Goal: Transaction & Acquisition: Purchase product/service

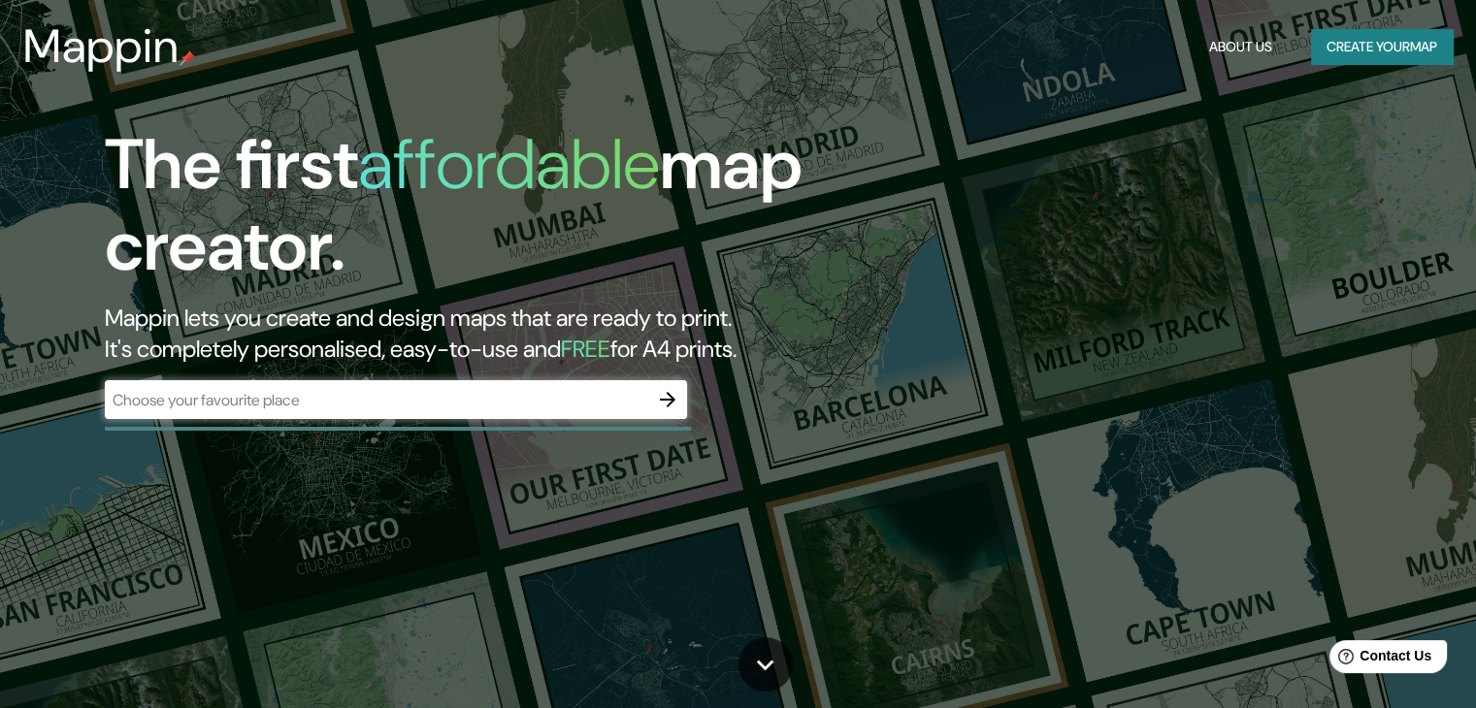
click at [1293, 123] on div "The first affordable map creator. Mappin lets you create and design maps that a…" at bounding box center [738, 354] width 1476 height 708
click at [1312, 213] on div "The first affordable map creator. Mappin lets you create and design maps that a…" at bounding box center [738, 354] width 1476 height 708
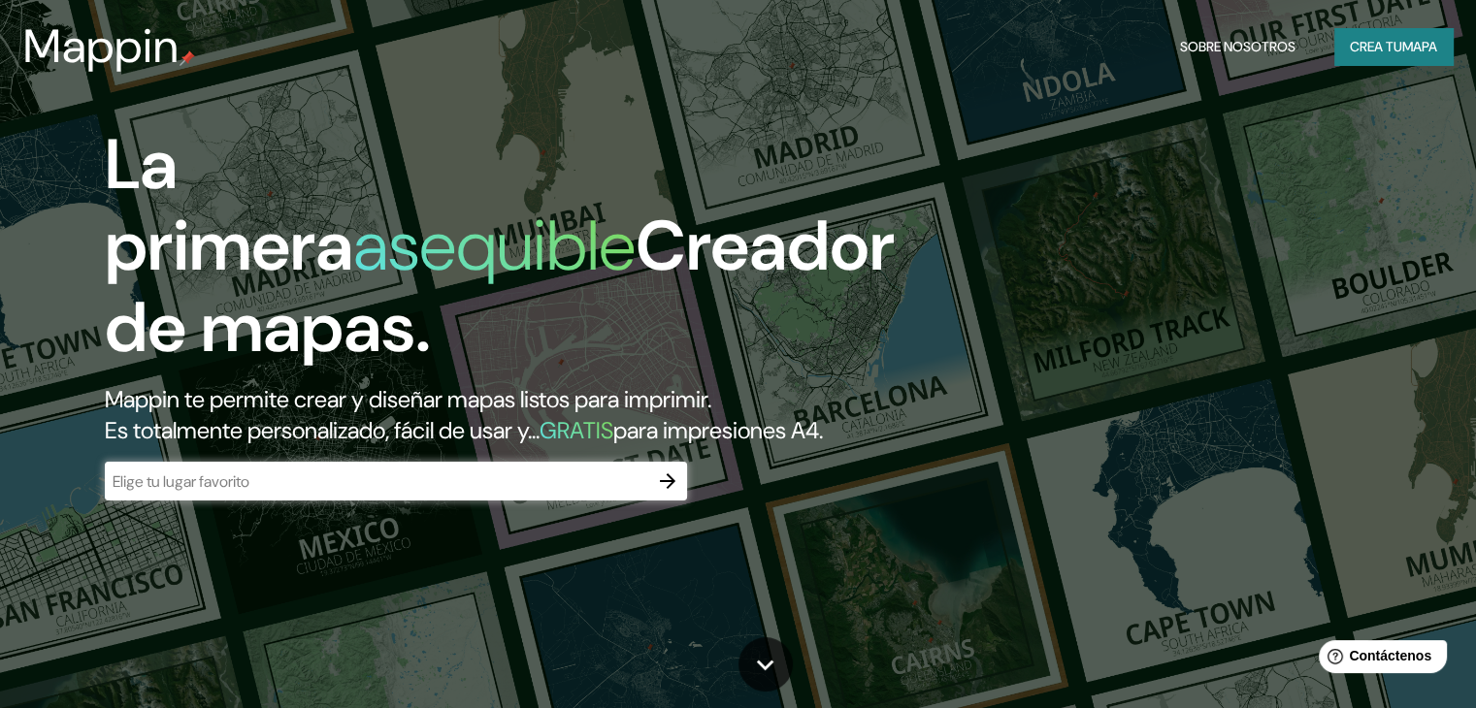
click at [1456, 112] on div "La primera asequible Creador de mapas. Mappin te permite crear y diseñar mapas …" at bounding box center [738, 354] width 1476 height 708
click at [1417, 54] on font "mapa" at bounding box center [1419, 46] width 35 height 17
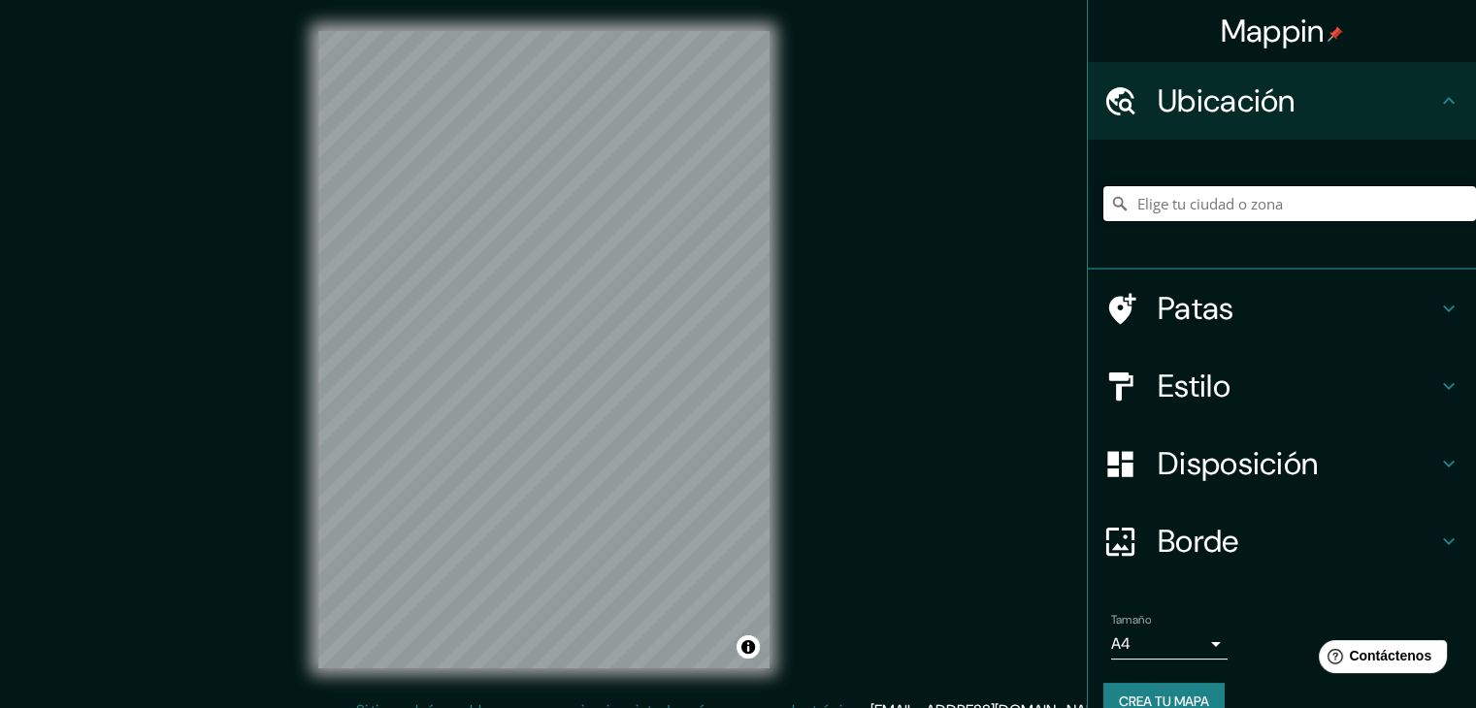
click at [1284, 193] on input "Elige tu ciudad o zona" at bounding box center [1289, 203] width 373 height 35
drag, startPoint x: 1320, startPoint y: 209, endPoint x: 1166, endPoint y: 210, distance: 154.3
click at [1166, 210] on input "[PERSON_NAME], [GEOGRAPHIC_DATA], [GEOGRAPHIC_DATA]" at bounding box center [1289, 203] width 373 height 35
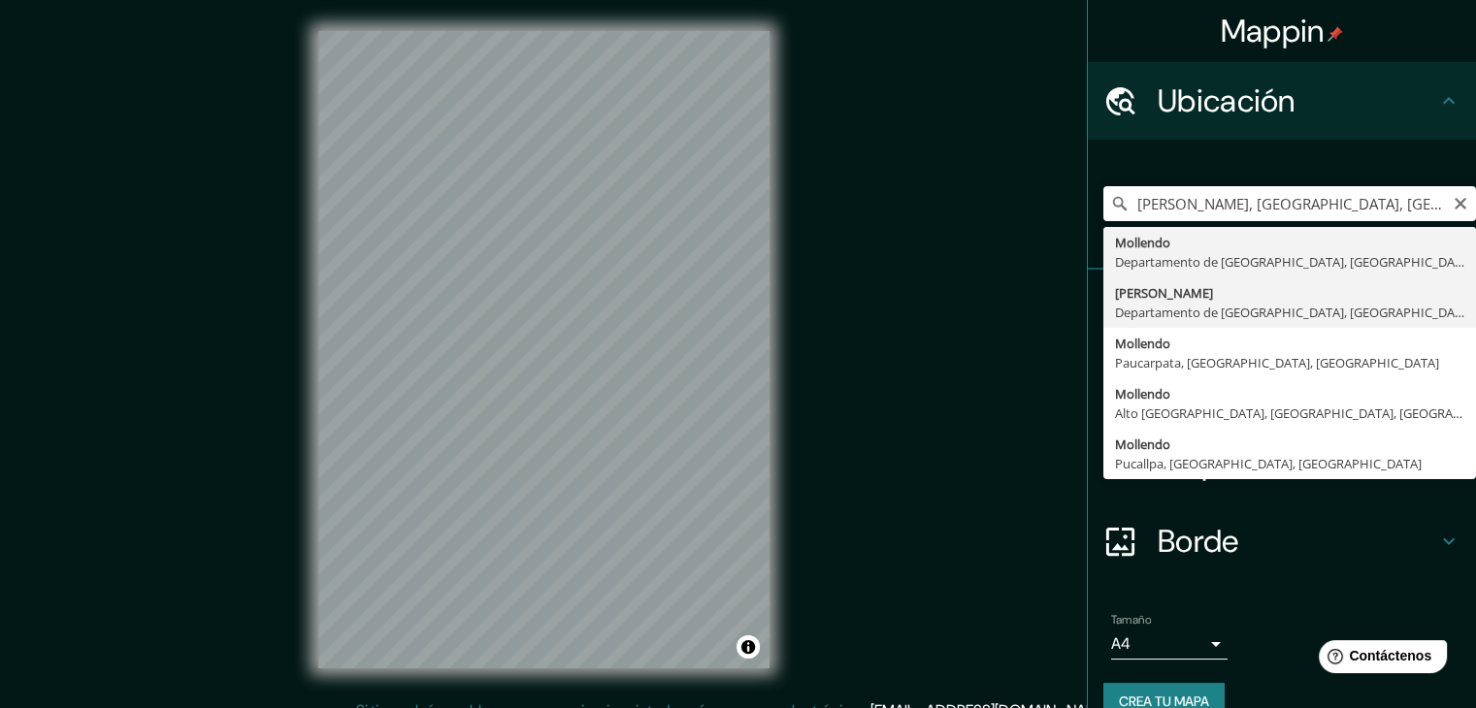
type input "[GEOGRAPHIC_DATA], [GEOGRAPHIC_DATA], [GEOGRAPHIC_DATA]"
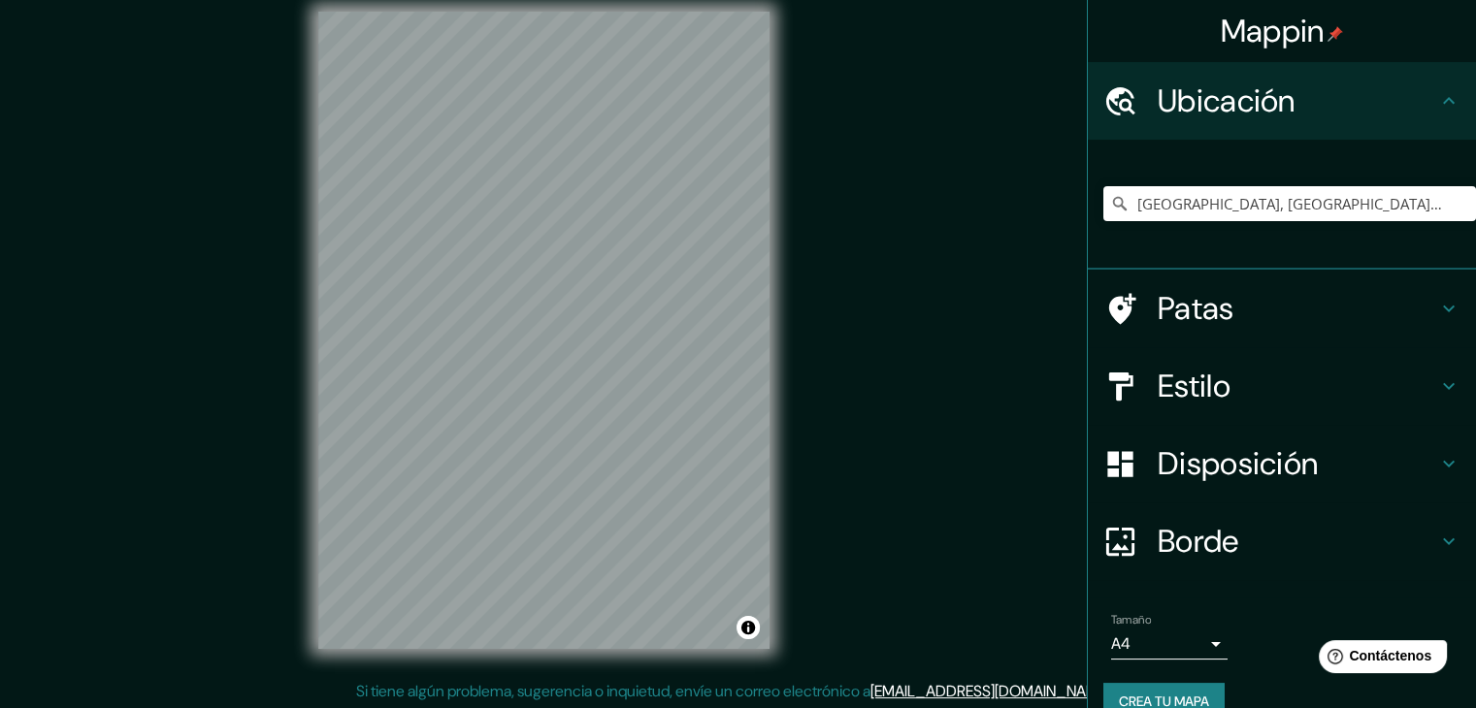
scroll to position [22, 0]
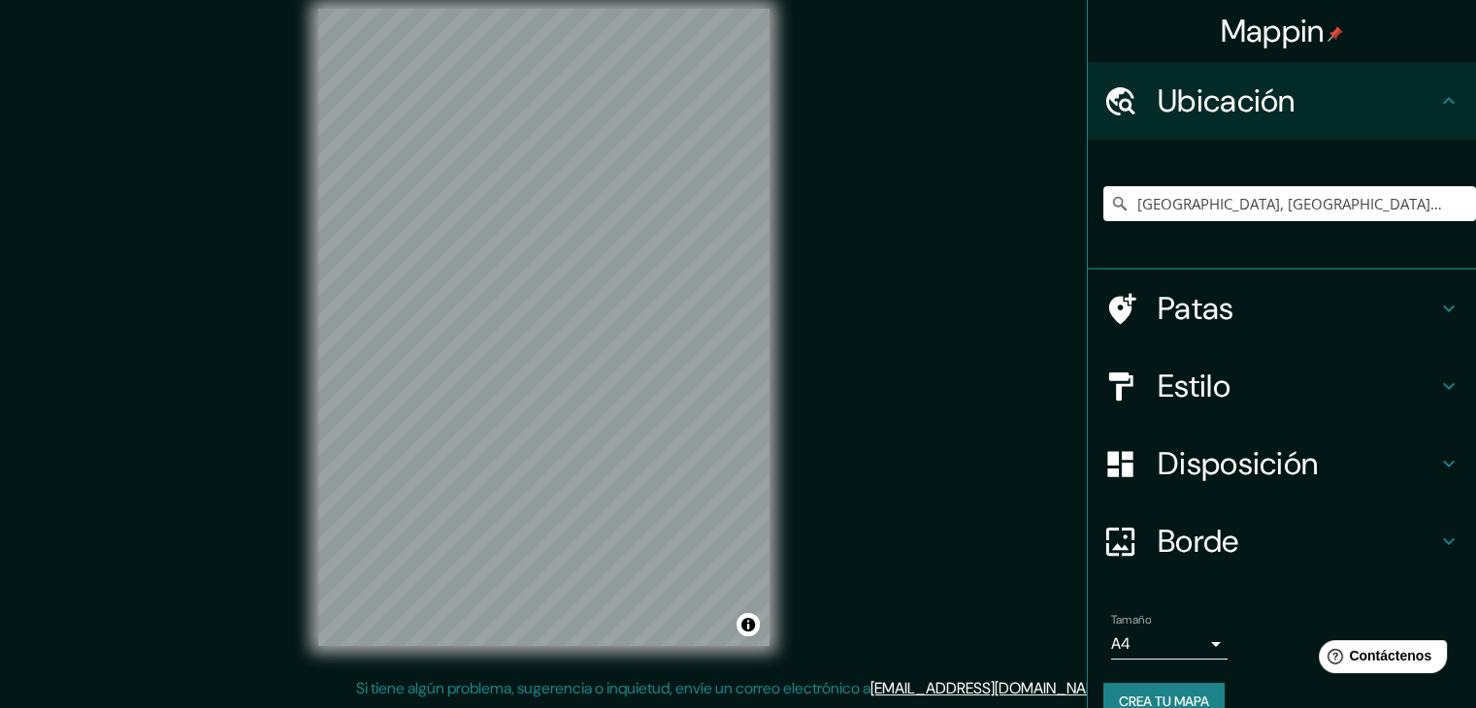
drag, startPoint x: 770, startPoint y: 210, endPoint x: 801, endPoint y: 315, distance: 110.2
click at [801, 315] on div "Mappin Ubicación [PERSON_NAME], [GEOGRAPHIC_DATA], [GEOGRAPHIC_DATA] Patas Esti…" at bounding box center [738, 343] width 1476 height 731
click at [1281, 386] on h4 "Estilo" at bounding box center [1298, 386] width 280 height 39
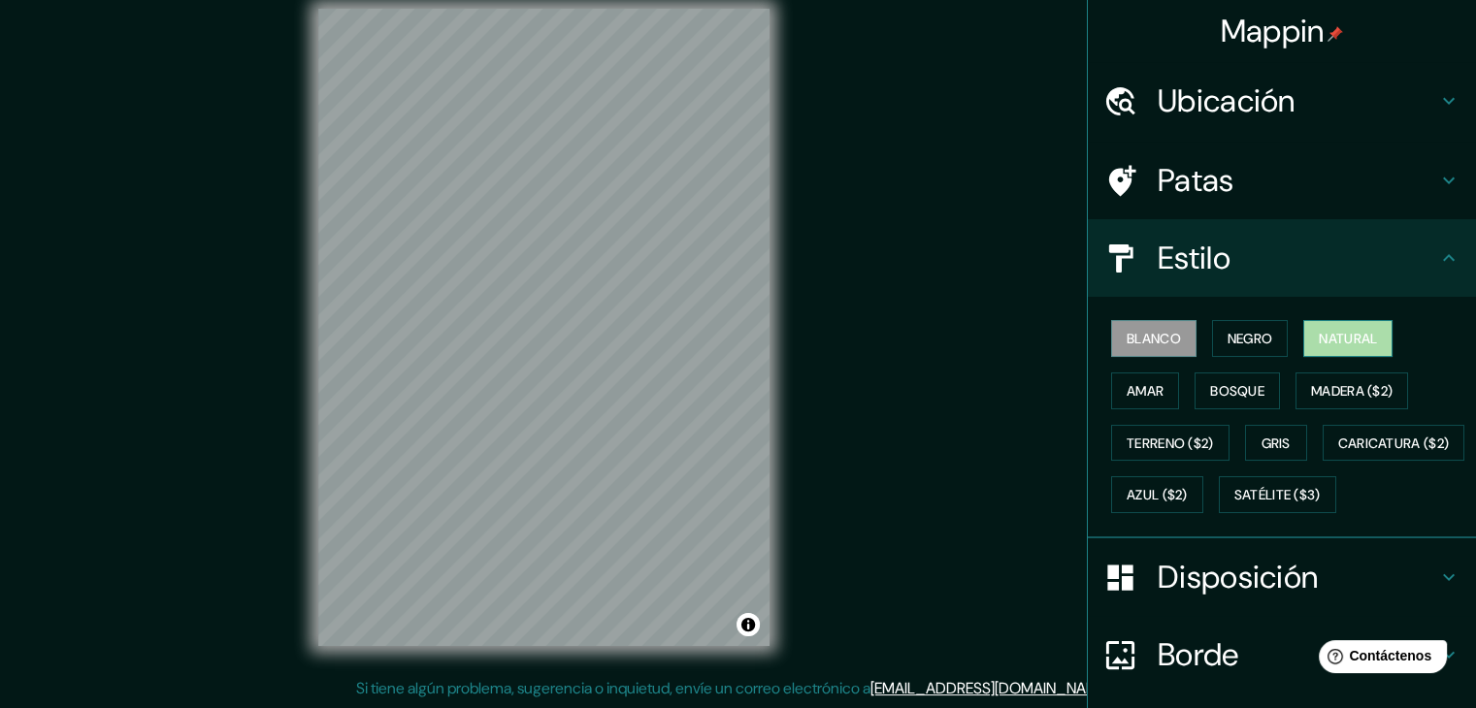
click at [1348, 345] on font "Natural" at bounding box center [1348, 338] width 58 height 17
click at [1231, 393] on font "Bosque" at bounding box center [1237, 390] width 54 height 17
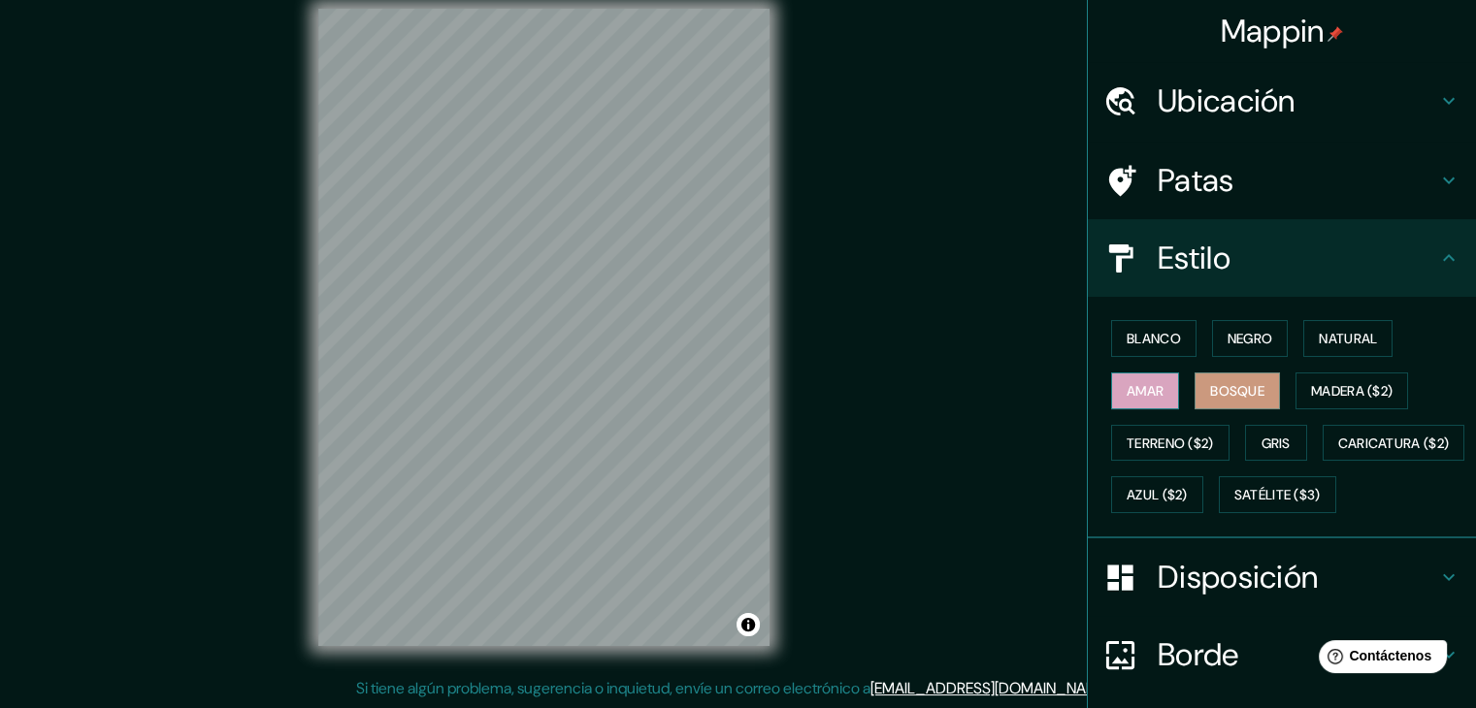
click at [1146, 393] on font "Amar" at bounding box center [1145, 390] width 37 height 17
click at [1155, 443] on font "Terreno ($2)" at bounding box center [1170, 443] width 87 height 17
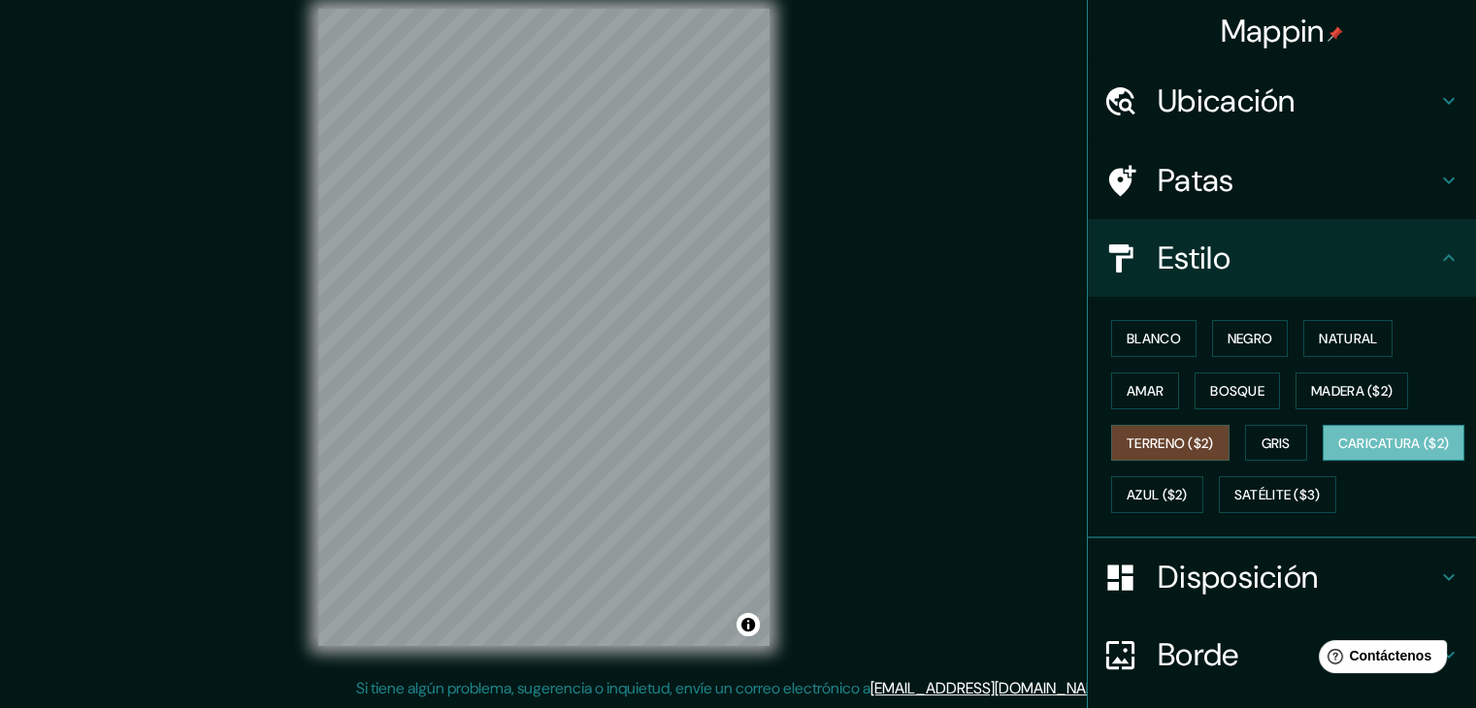
click at [1338, 452] on font "Caricatura ($2)" at bounding box center [1394, 443] width 112 height 17
click at [1188, 505] on font "Azul ($2)" at bounding box center [1157, 494] width 61 height 25
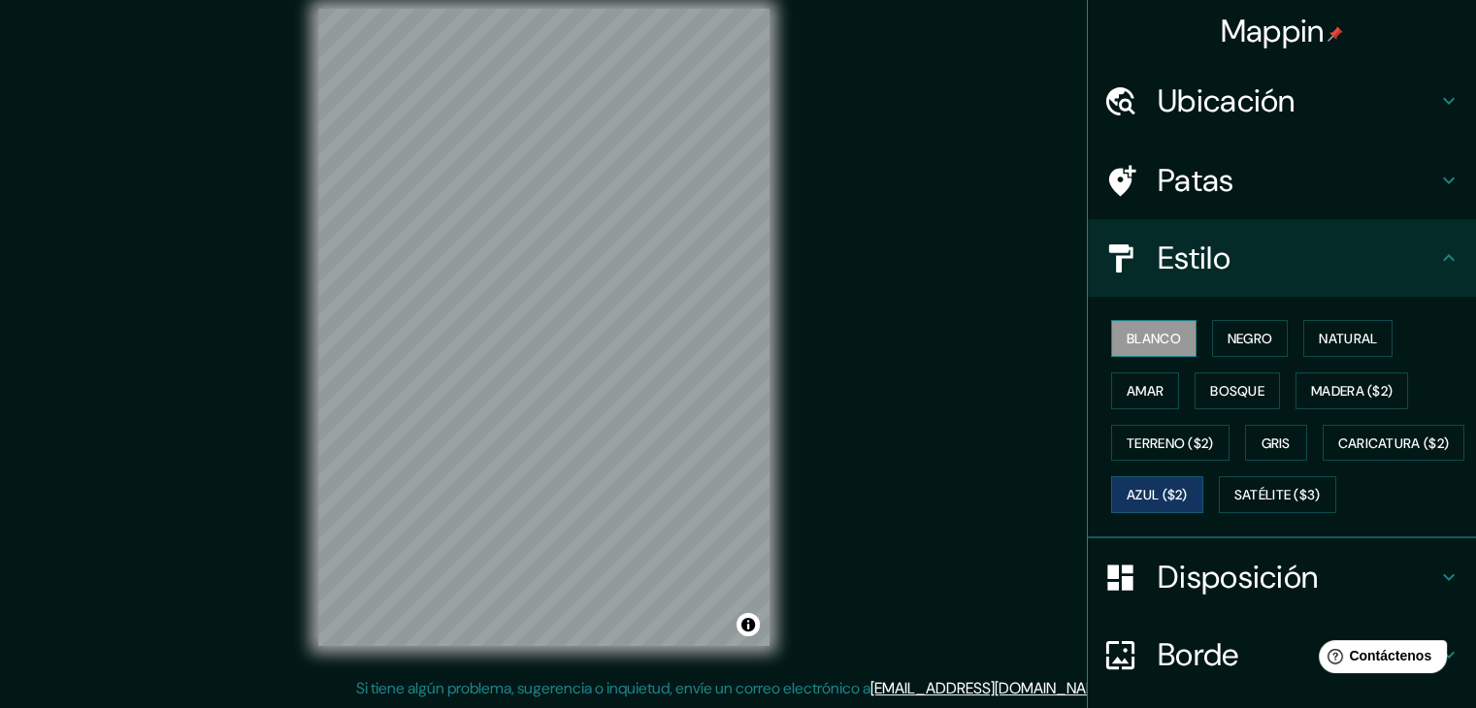
click at [1149, 339] on font "Blanco" at bounding box center [1154, 338] width 54 height 17
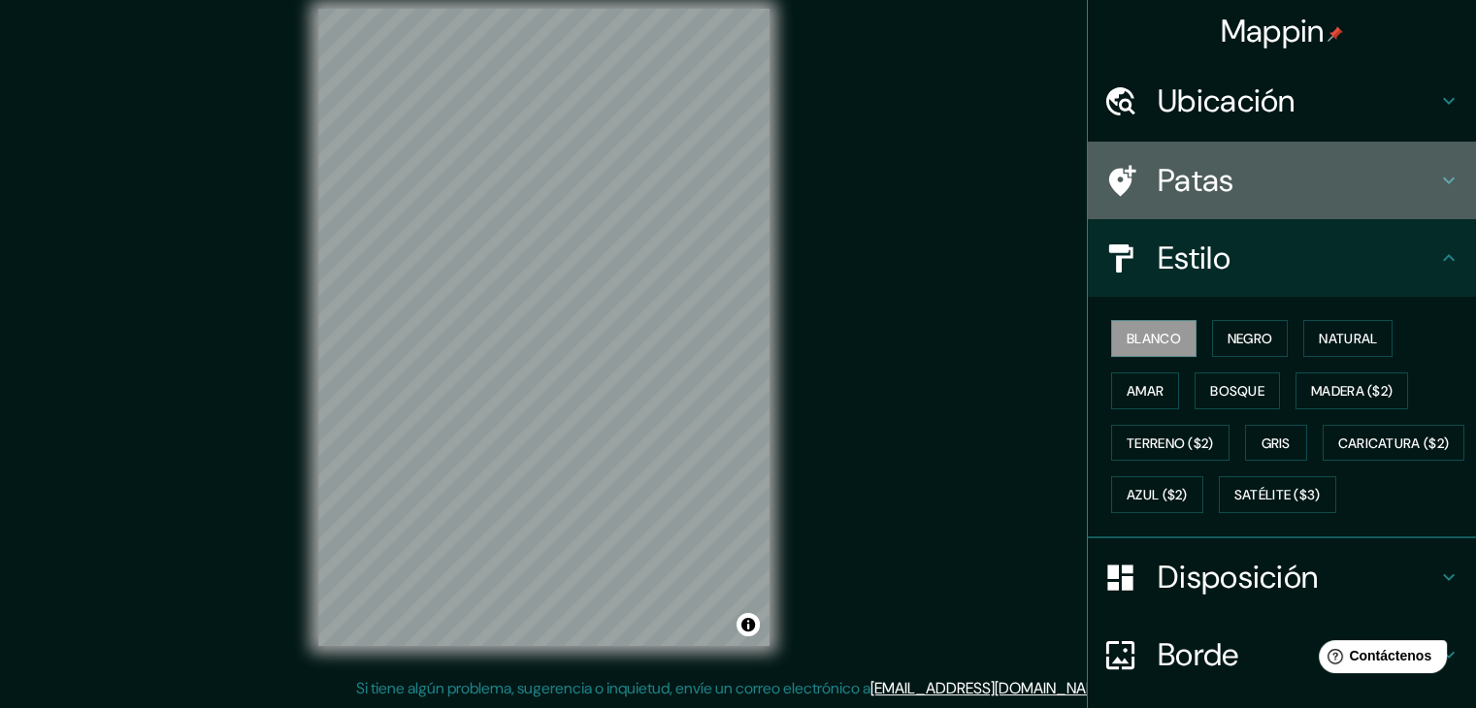
click at [1207, 182] on font "Patas" at bounding box center [1196, 180] width 77 height 41
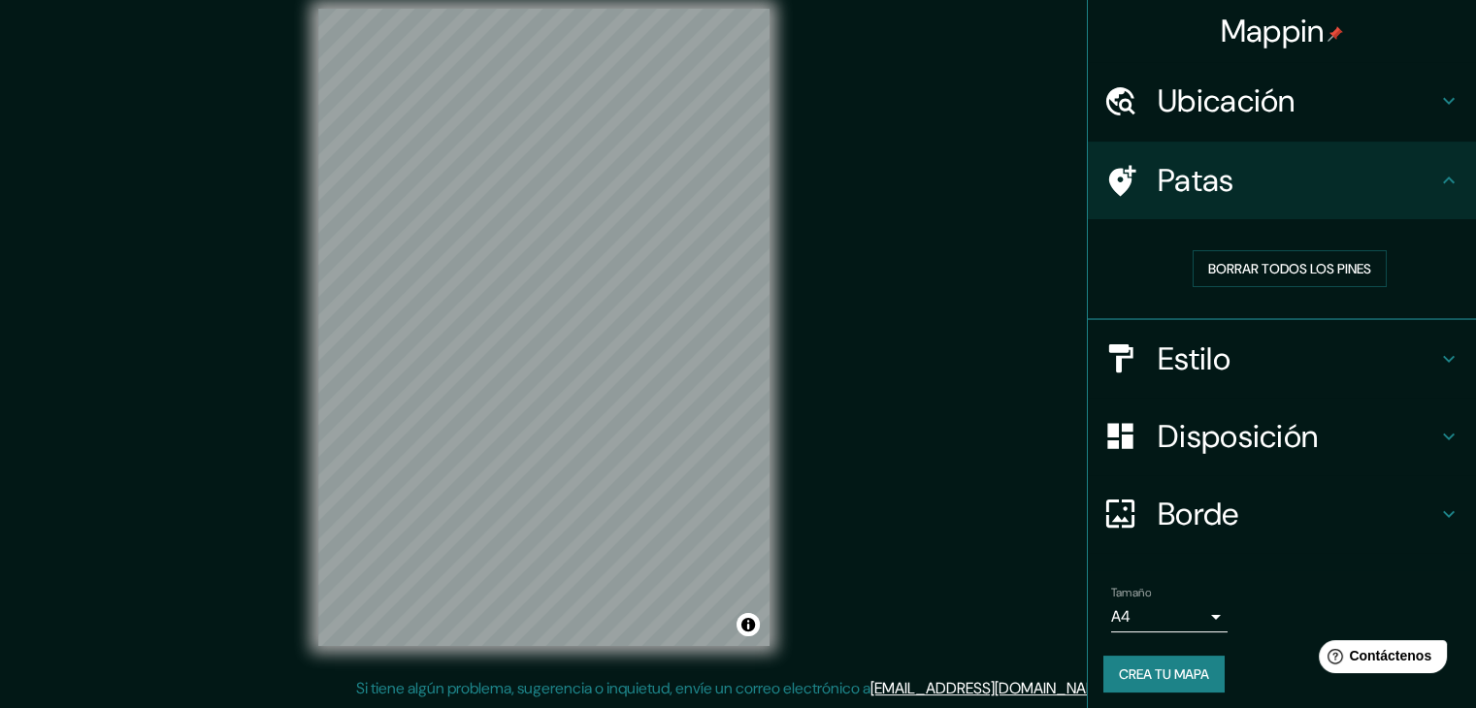
click at [1230, 361] on h4 "Estilo" at bounding box center [1298, 359] width 280 height 39
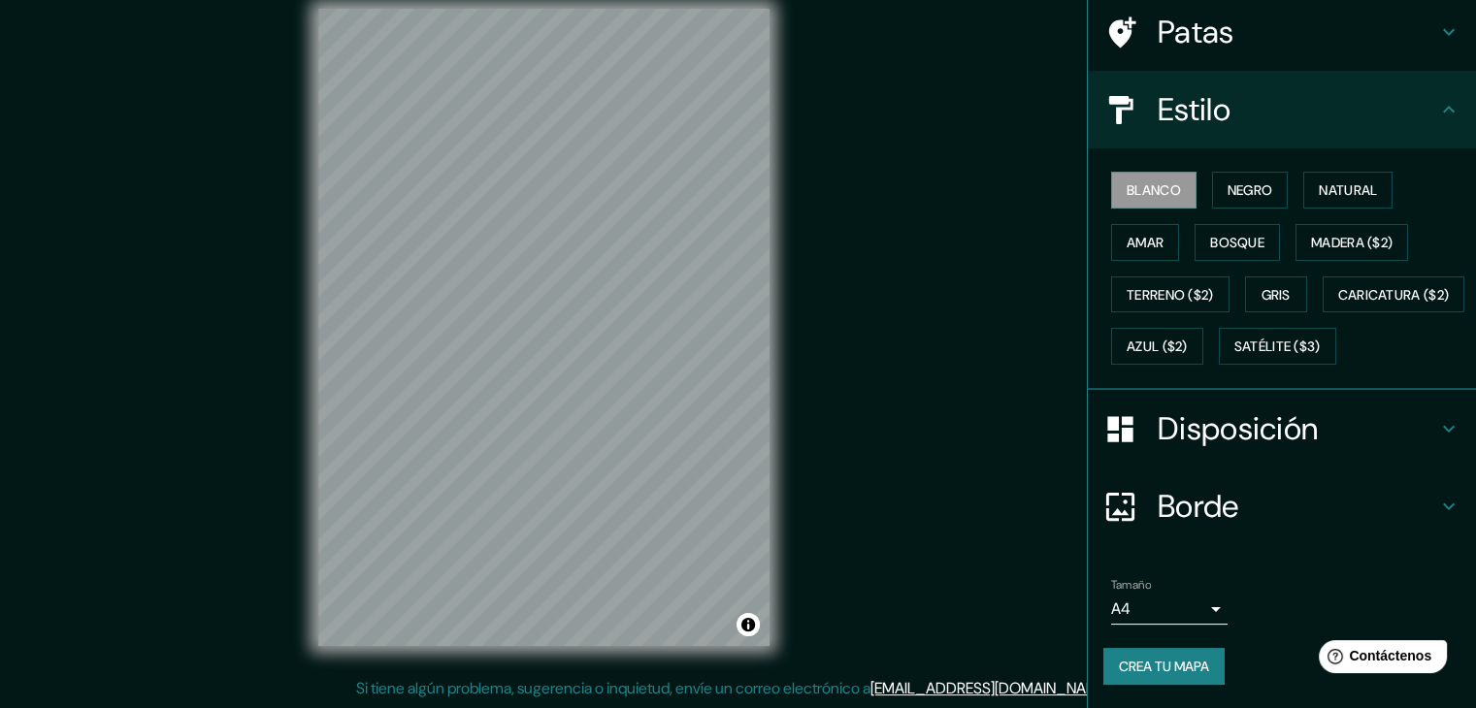
scroll to position [196, 0]
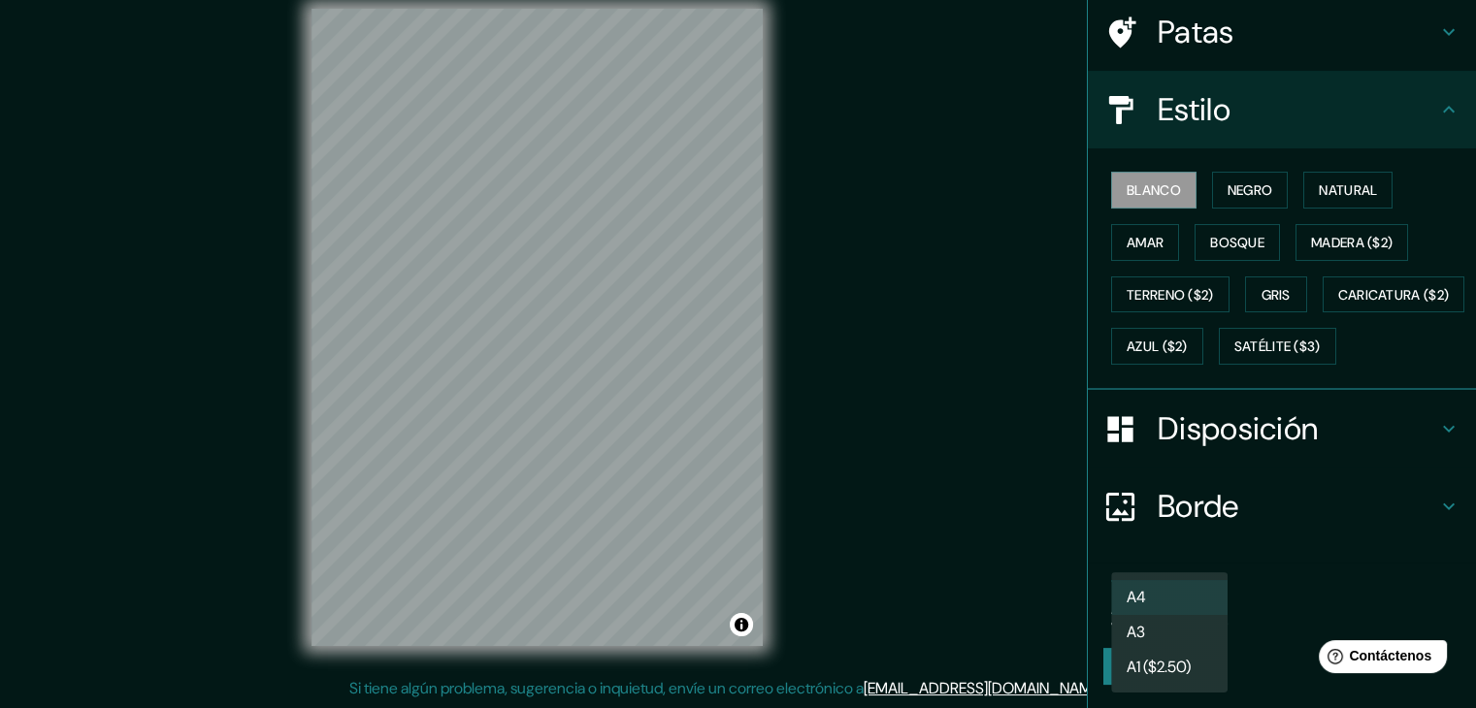
click at [1189, 620] on body "Mappin Ubicación [PERSON_NAME], [GEOGRAPHIC_DATA], [GEOGRAPHIC_DATA] Patas Esti…" at bounding box center [738, 332] width 1476 height 708
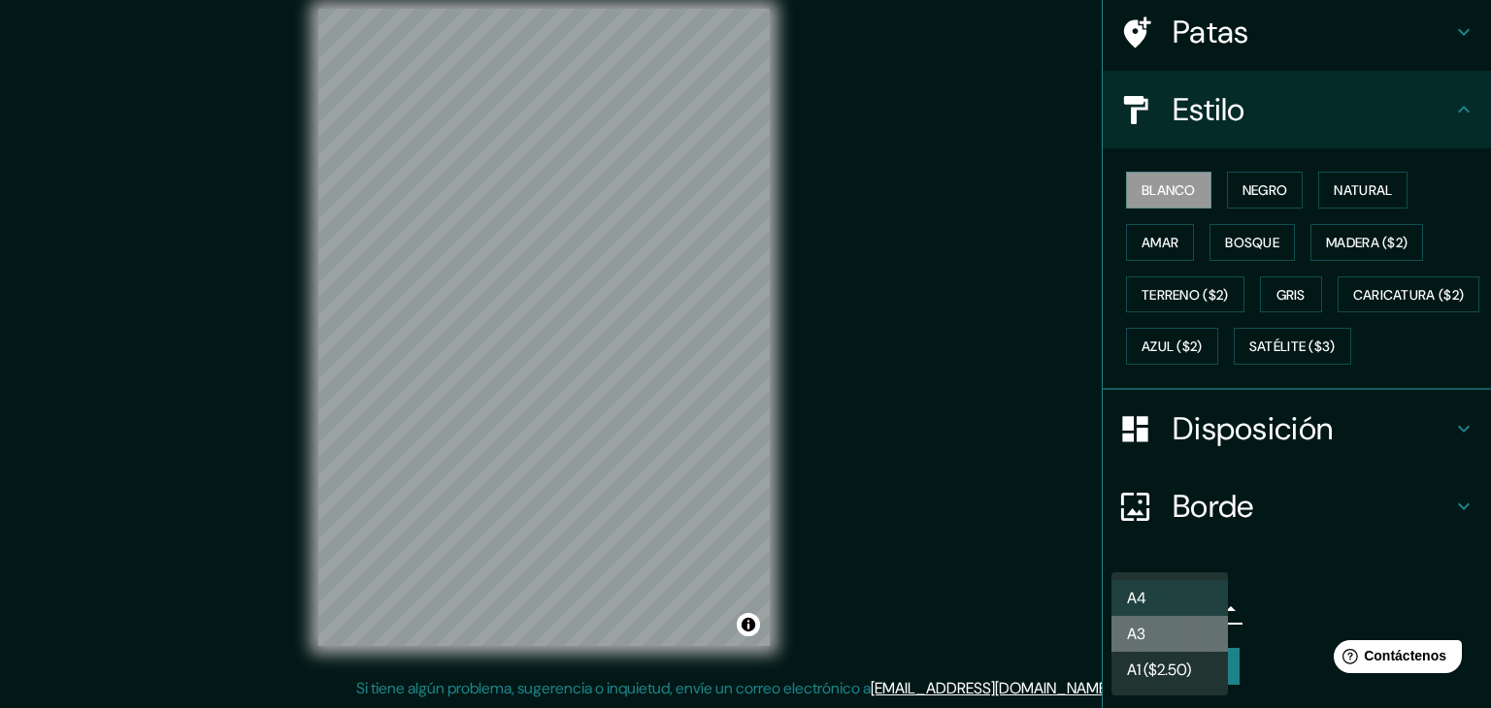
click at [1188, 620] on li "A3" at bounding box center [1169, 634] width 116 height 36
type input "a4"
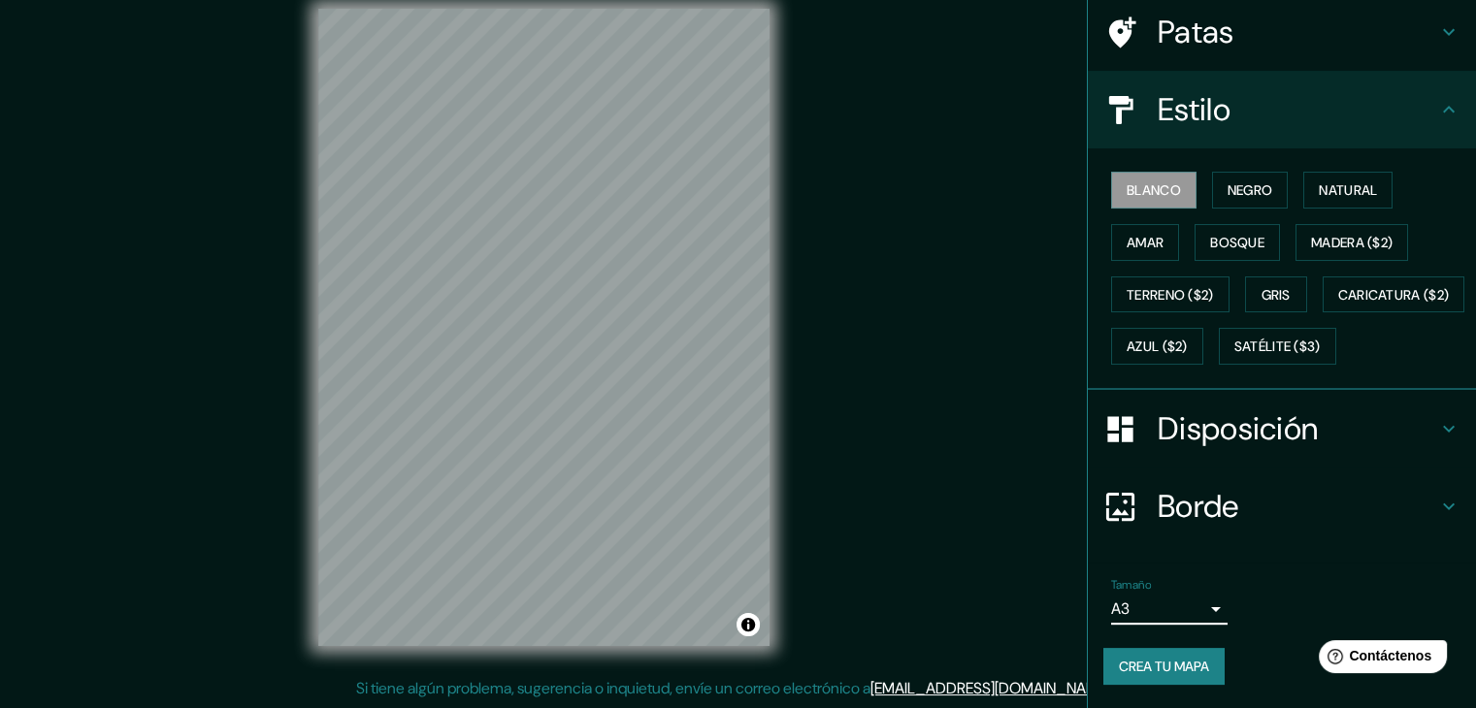
click at [1296, 510] on h4 "Borde" at bounding box center [1298, 506] width 280 height 39
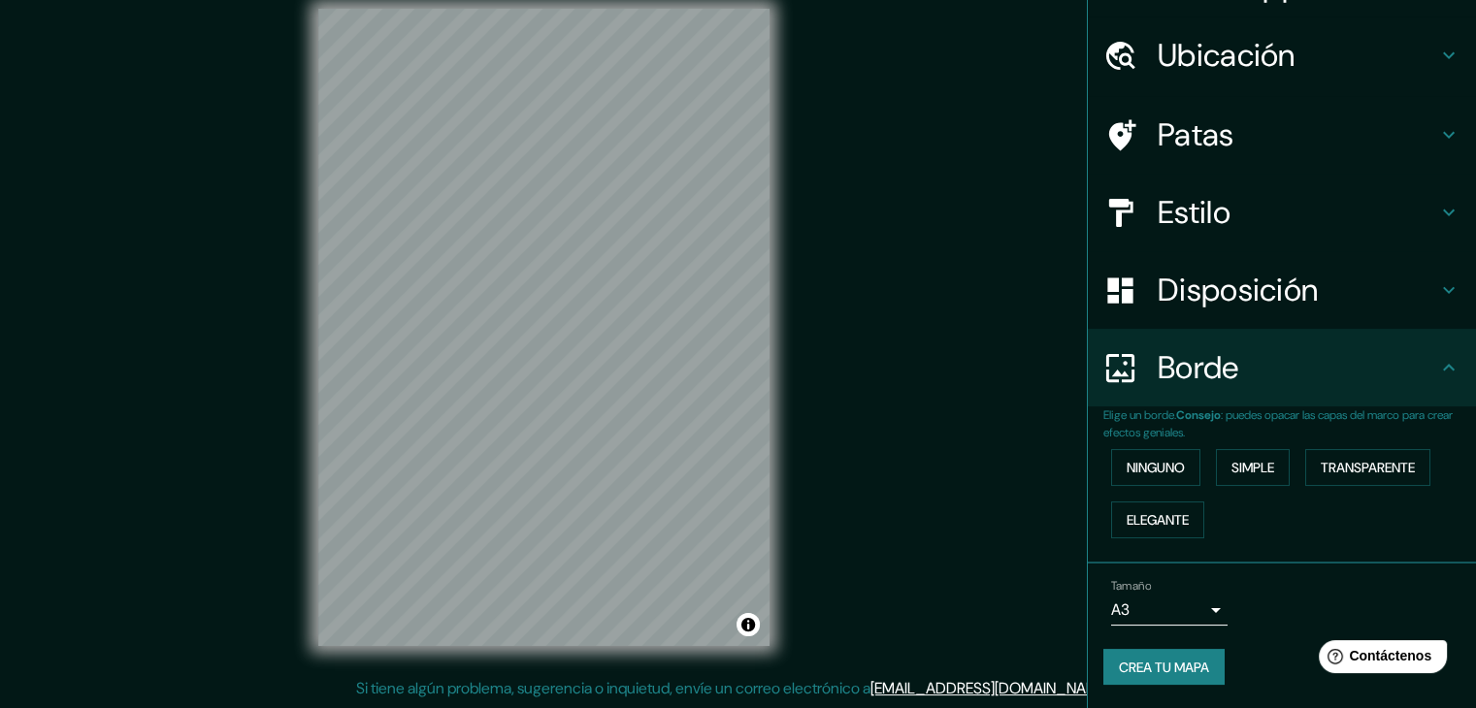
scroll to position [44, 0]
click at [1176, 466] on button "Ninguno" at bounding box center [1155, 469] width 89 height 37
click at [1254, 548] on div "Elige un borde. Consejo : puedes opacar las capas del marco para crear efectos …" at bounding box center [1282, 487] width 388 height 157
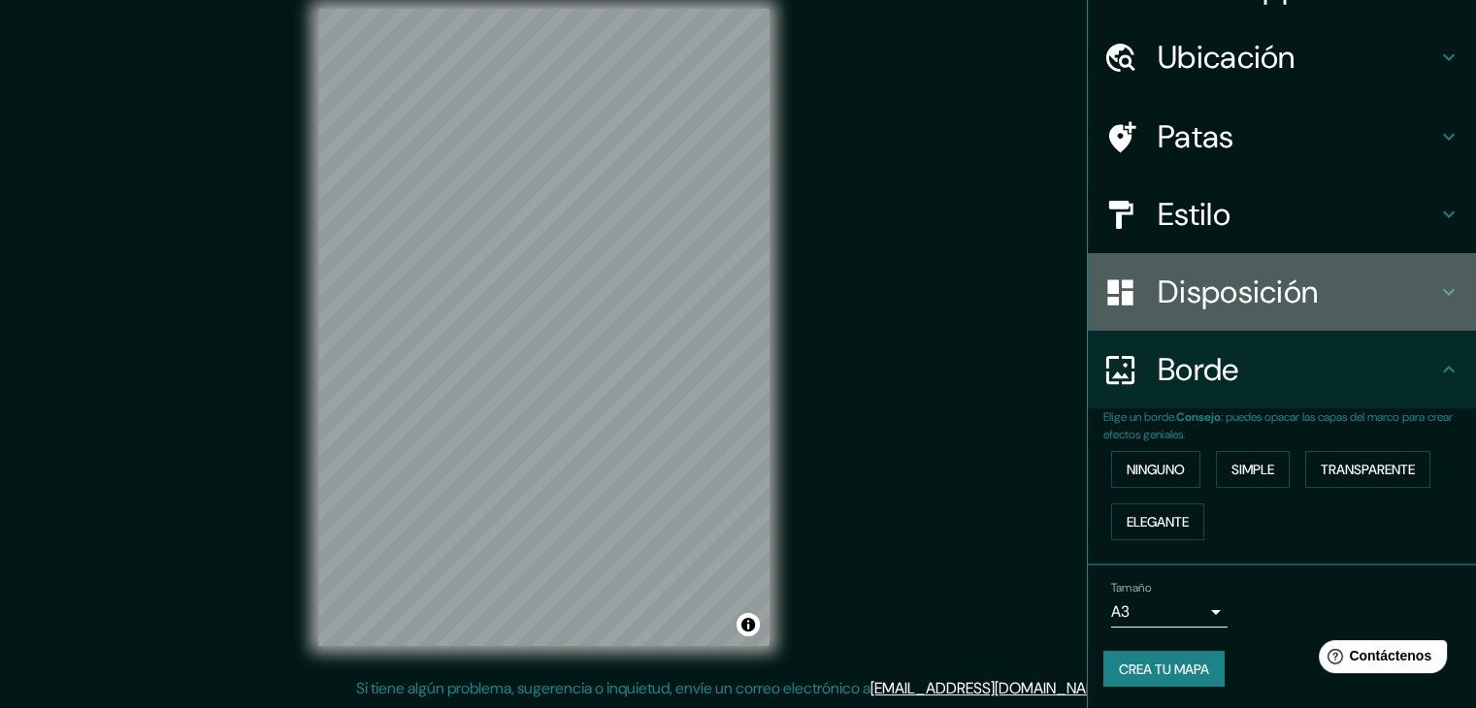
click at [1203, 273] on font "Disposición" at bounding box center [1238, 292] width 160 height 41
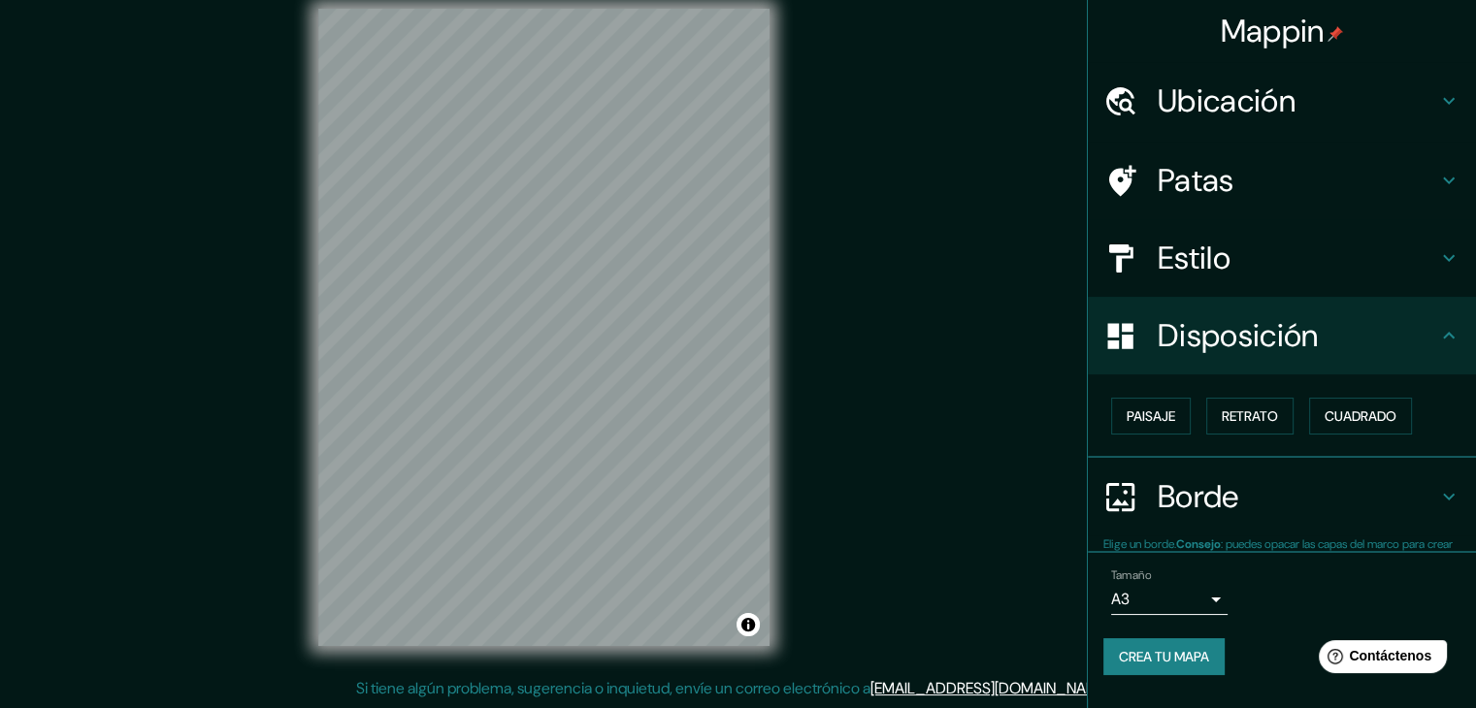
scroll to position [0, 0]
click at [1167, 417] on font "Paisaje" at bounding box center [1151, 416] width 49 height 17
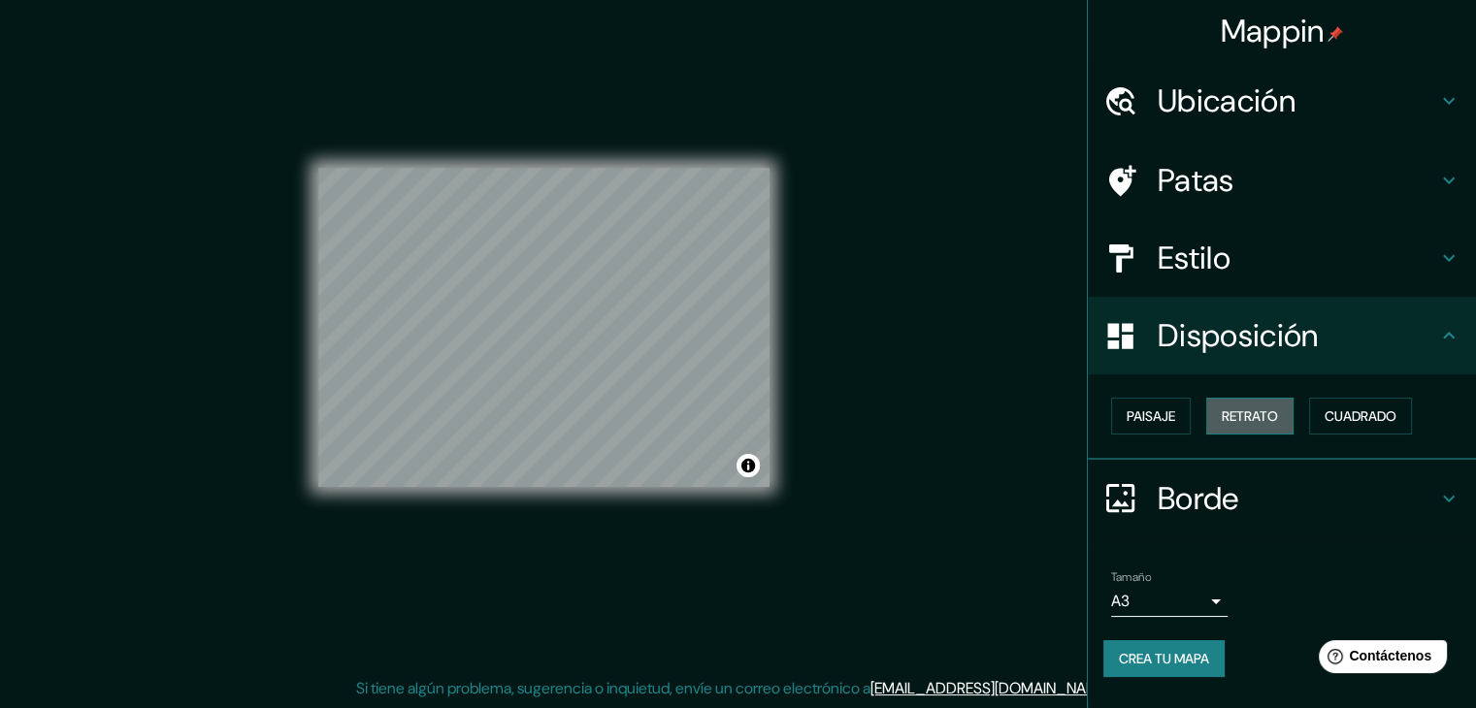
click at [1229, 410] on font "Retrato" at bounding box center [1250, 416] width 56 height 17
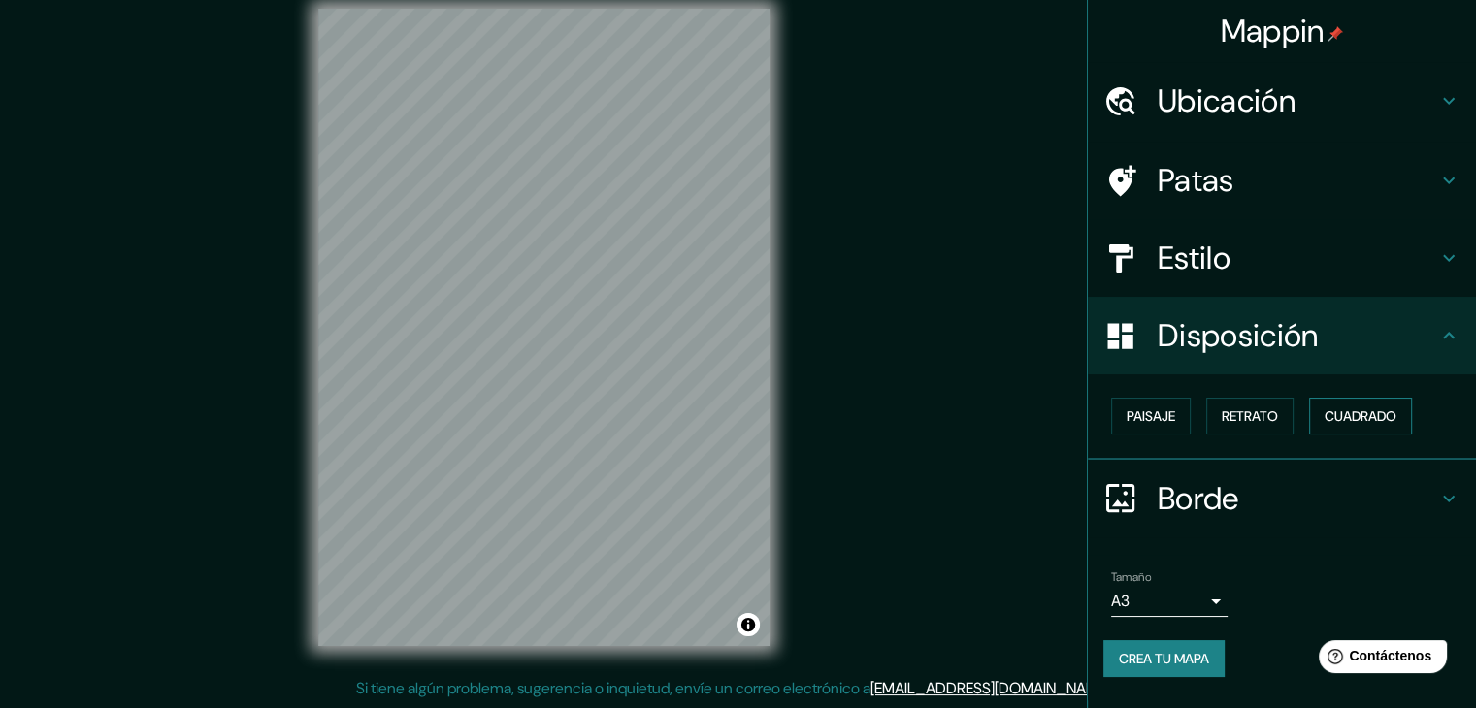
click at [1355, 412] on font "Cuadrado" at bounding box center [1361, 416] width 72 height 17
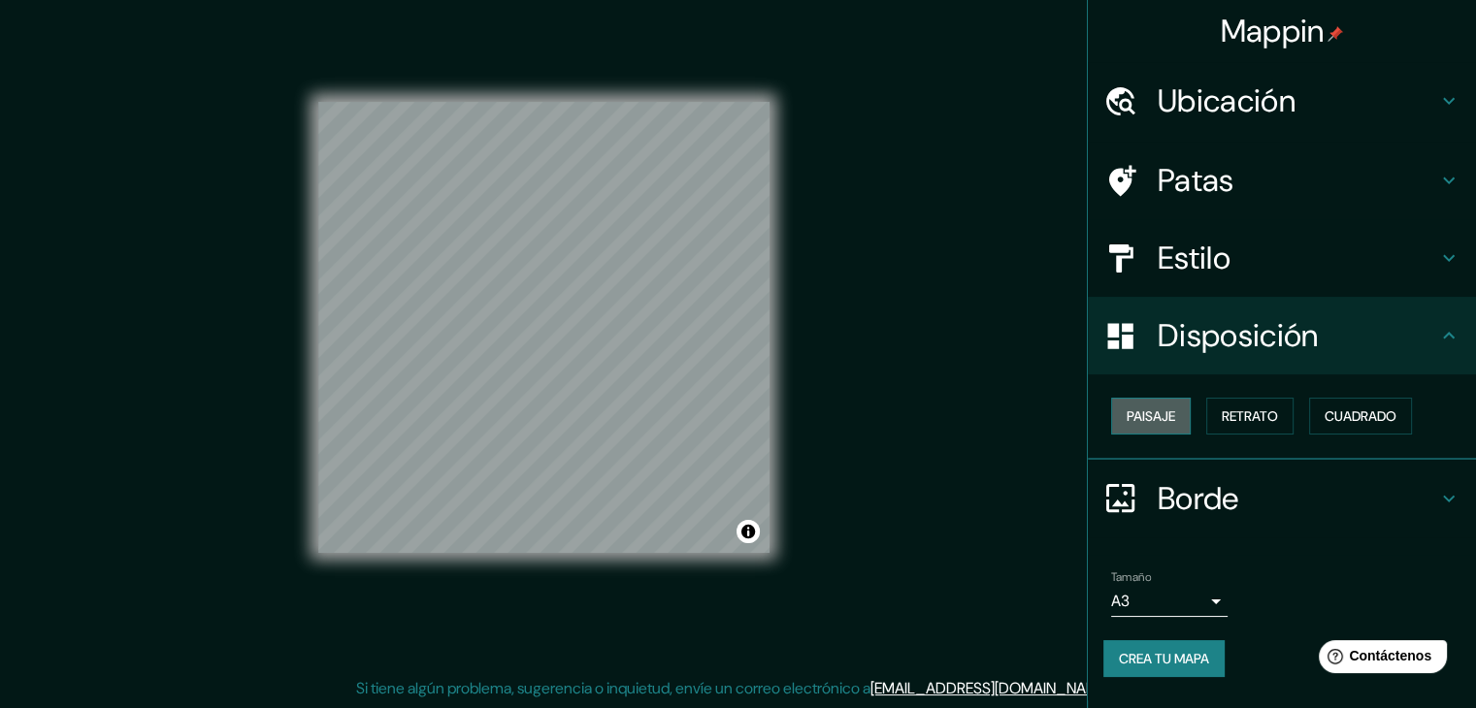
click at [1175, 411] on font "Paisaje" at bounding box center [1151, 416] width 49 height 17
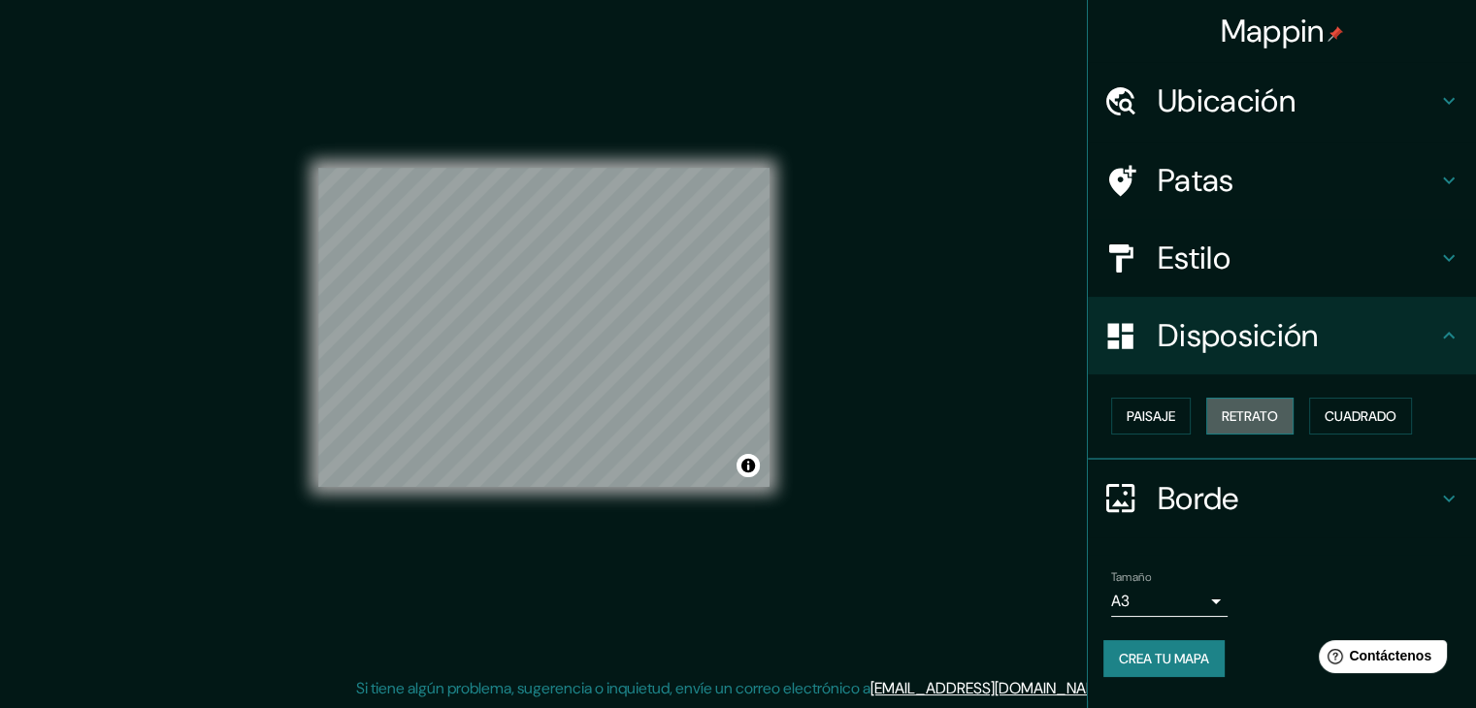
click at [1228, 416] on font "Retrato" at bounding box center [1250, 416] width 56 height 17
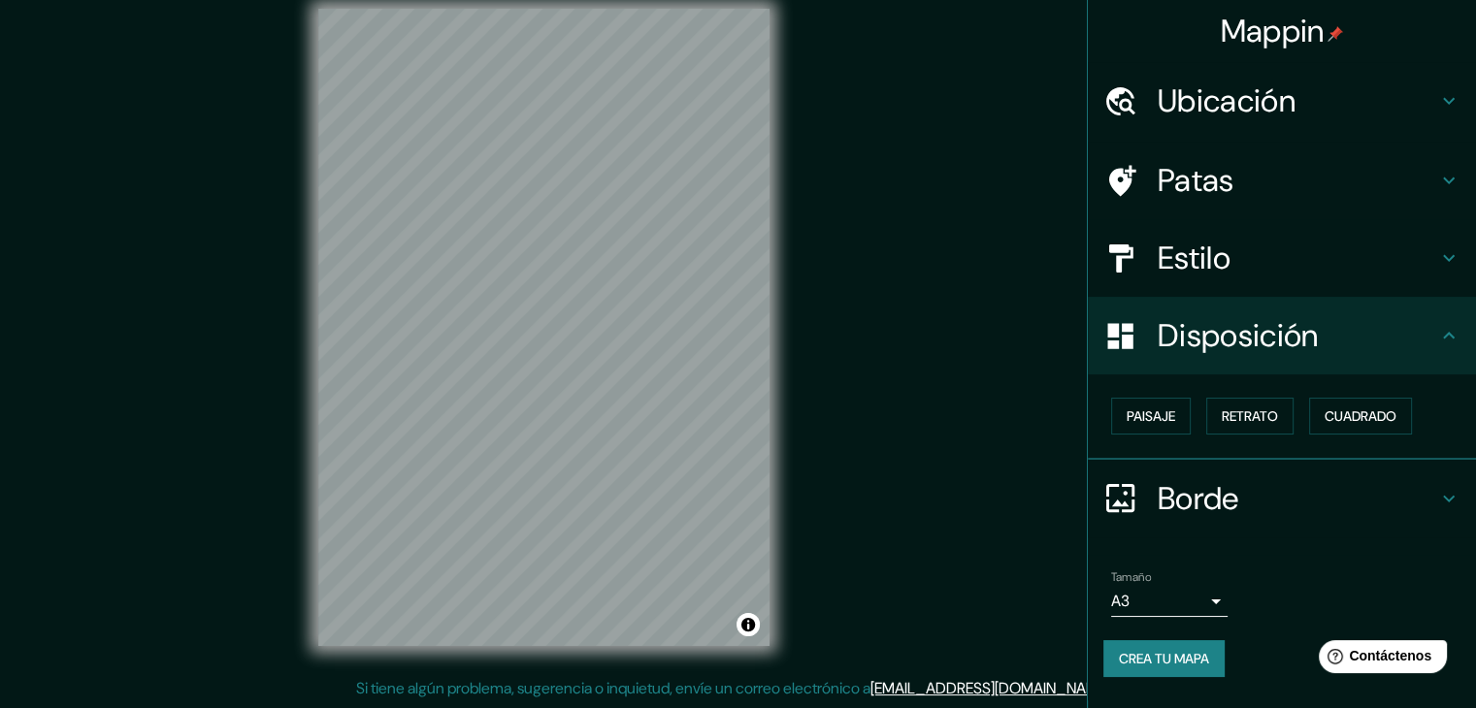
click at [1221, 258] on font "Estilo" at bounding box center [1194, 258] width 73 height 41
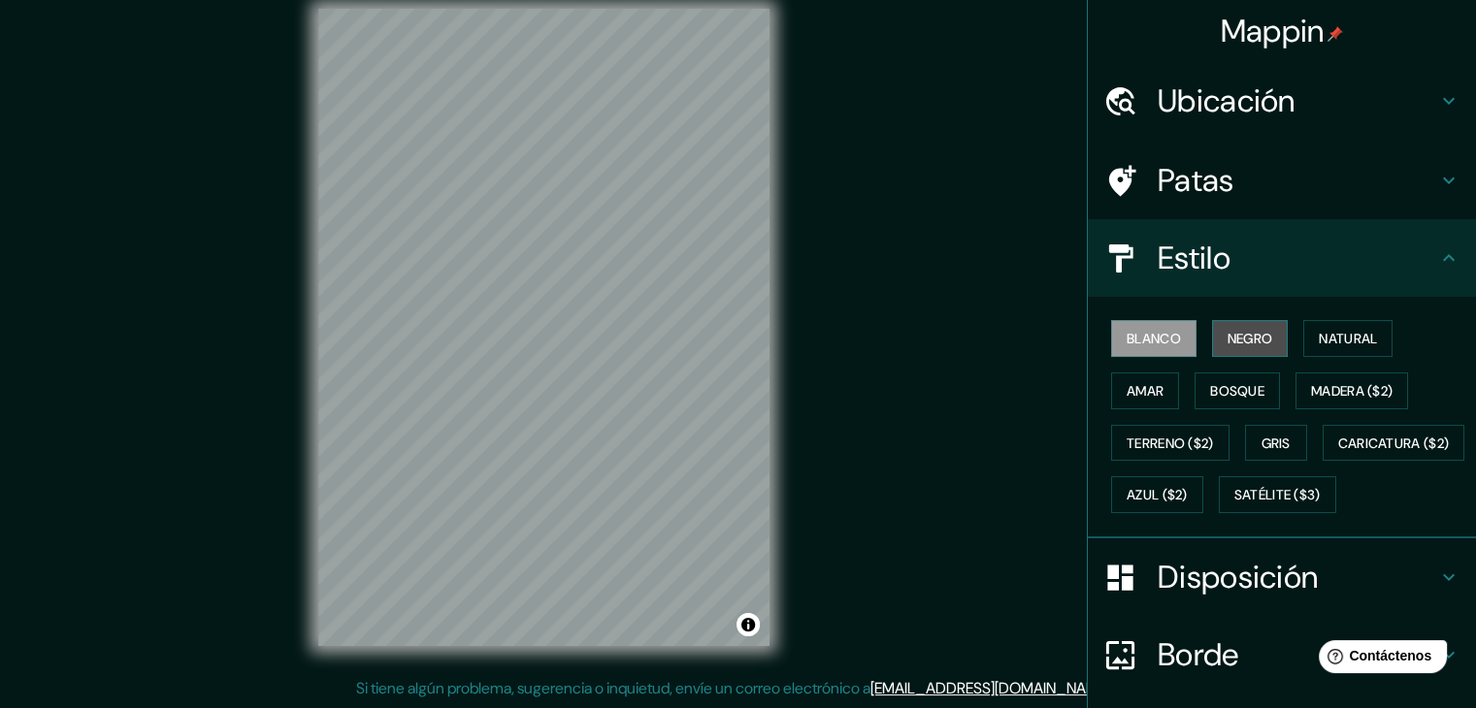
click at [1228, 342] on font "Negro" at bounding box center [1251, 338] width 46 height 17
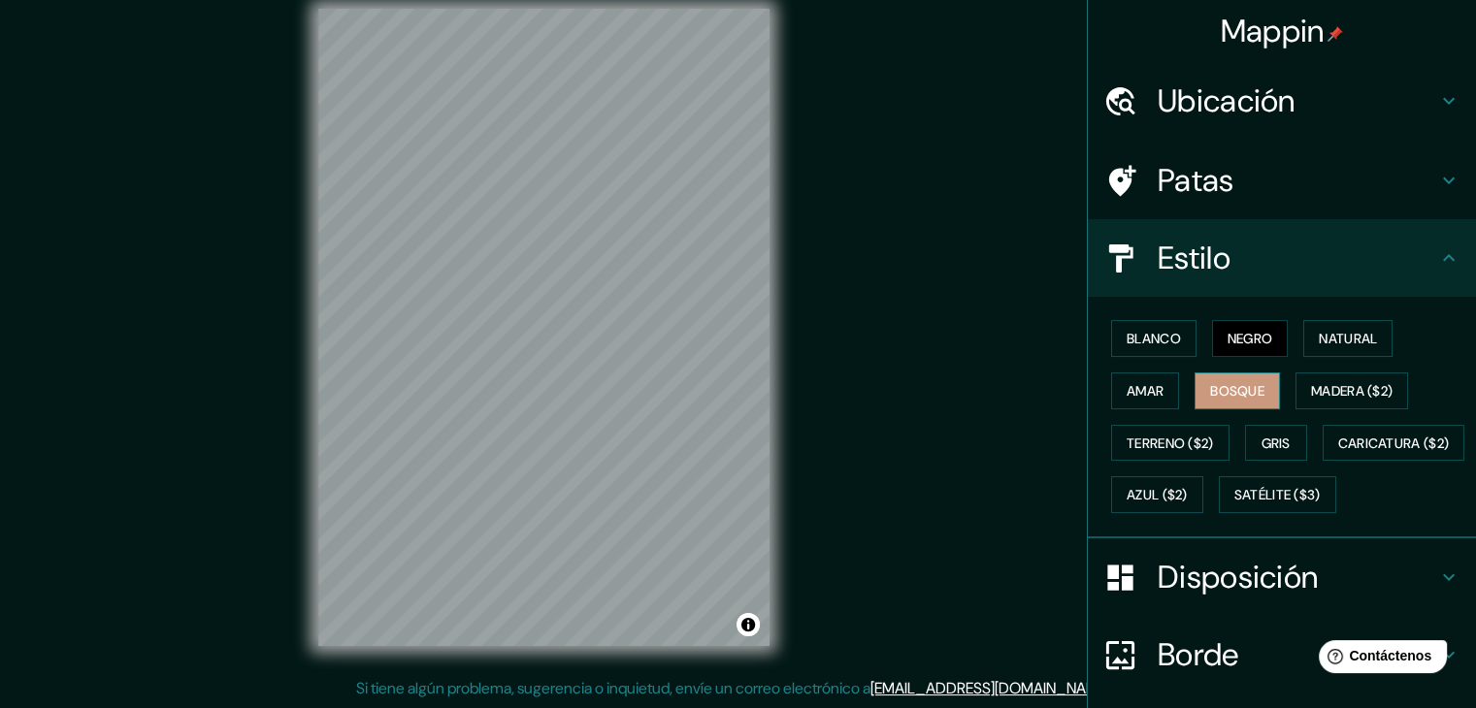
click at [1210, 391] on font "Bosque" at bounding box center [1237, 390] width 54 height 17
click at [1262, 444] on font "Gris" at bounding box center [1276, 443] width 29 height 17
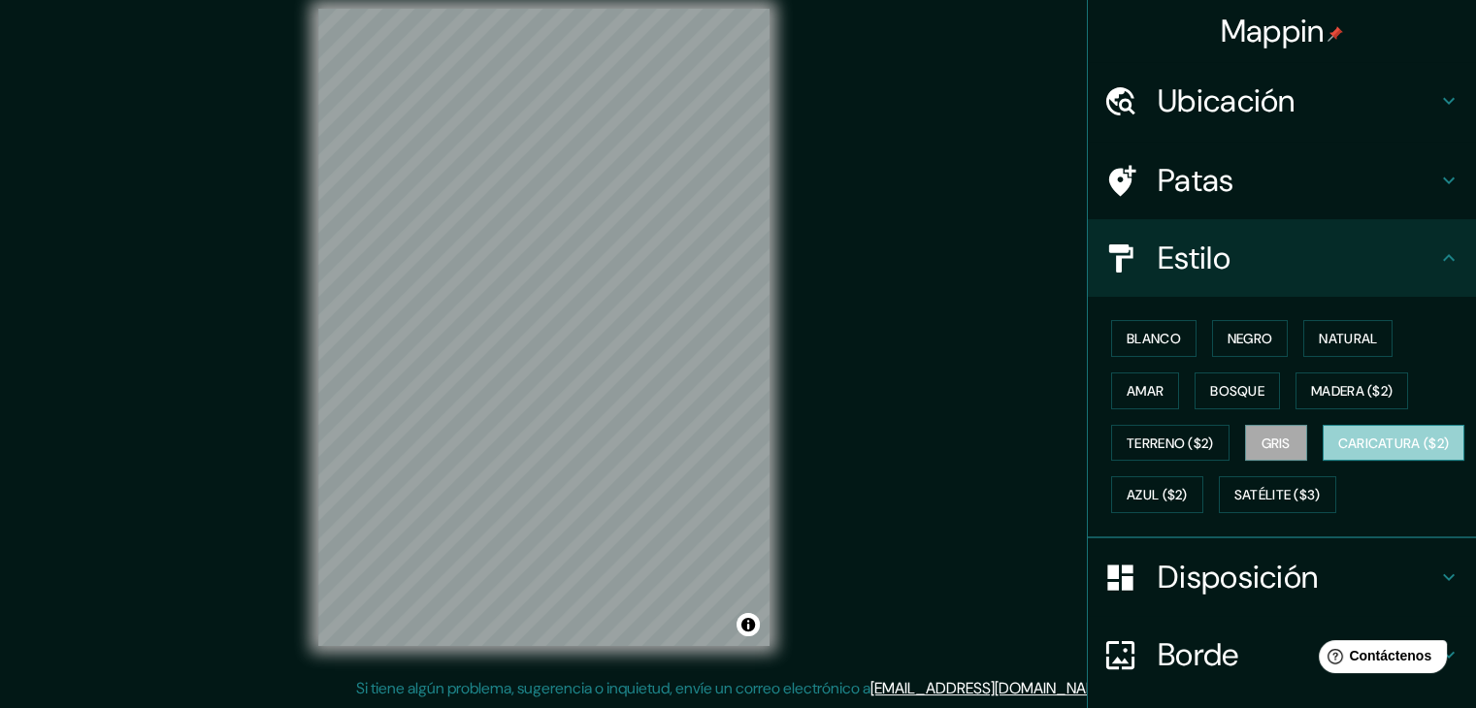
click at [1338, 452] on font "Caricatura ($2)" at bounding box center [1394, 443] width 112 height 17
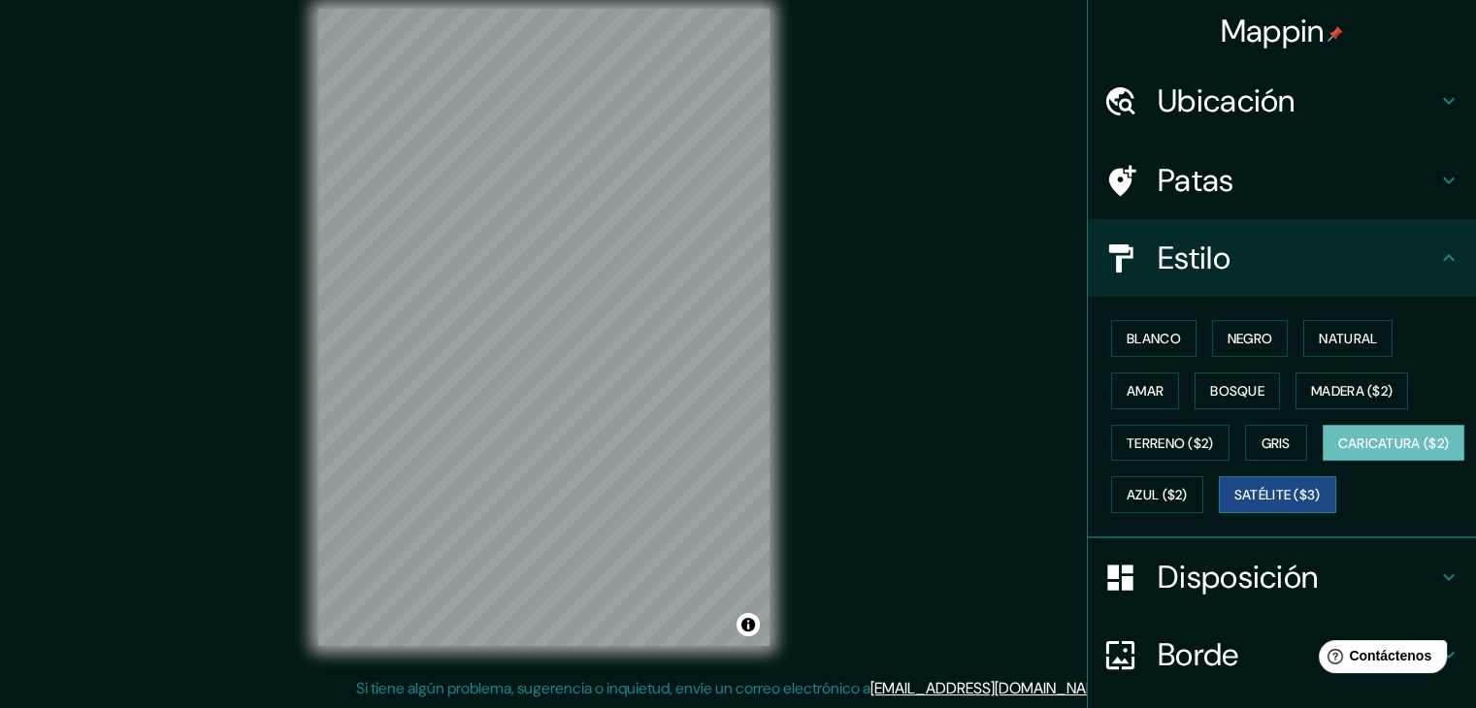
click at [1234, 505] on font "Satélite ($3)" at bounding box center [1277, 495] width 86 height 17
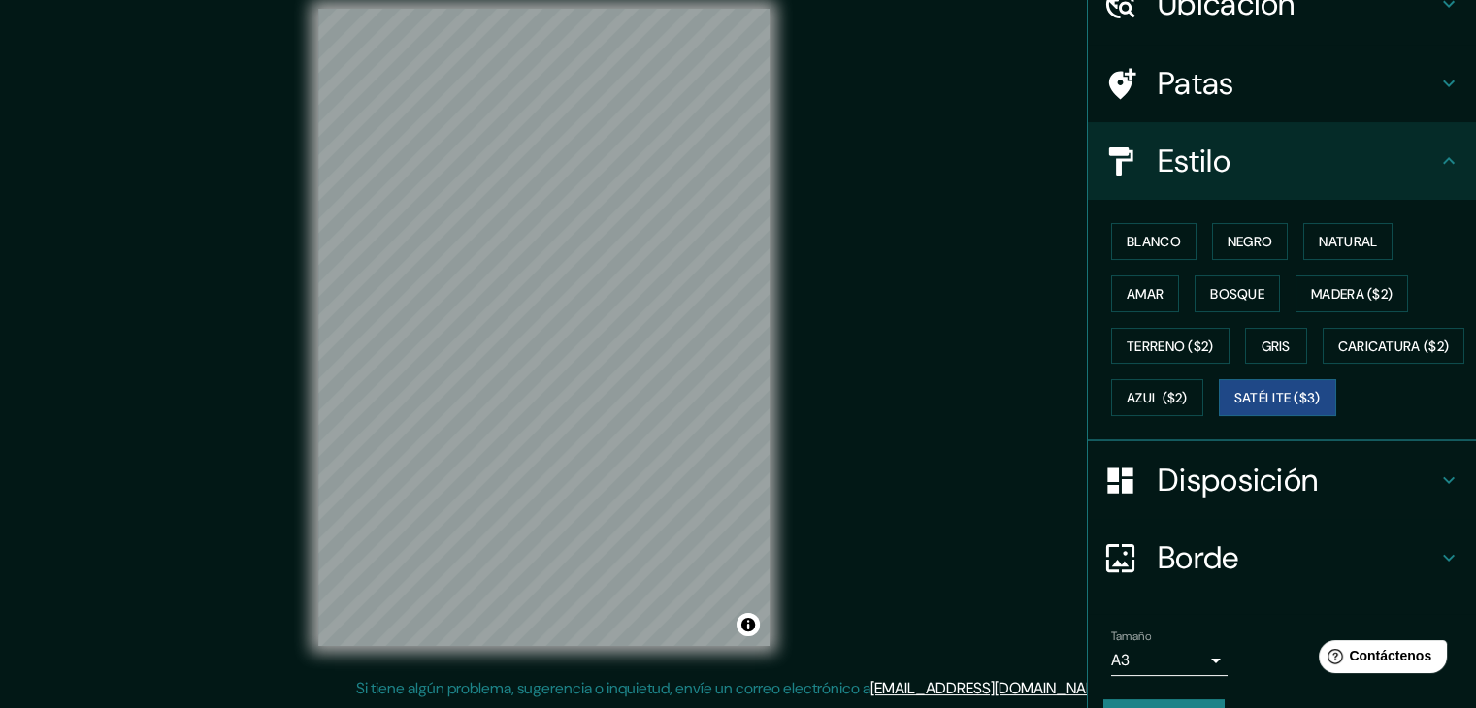
click at [1262, 501] on font "Disposición" at bounding box center [1238, 480] width 160 height 41
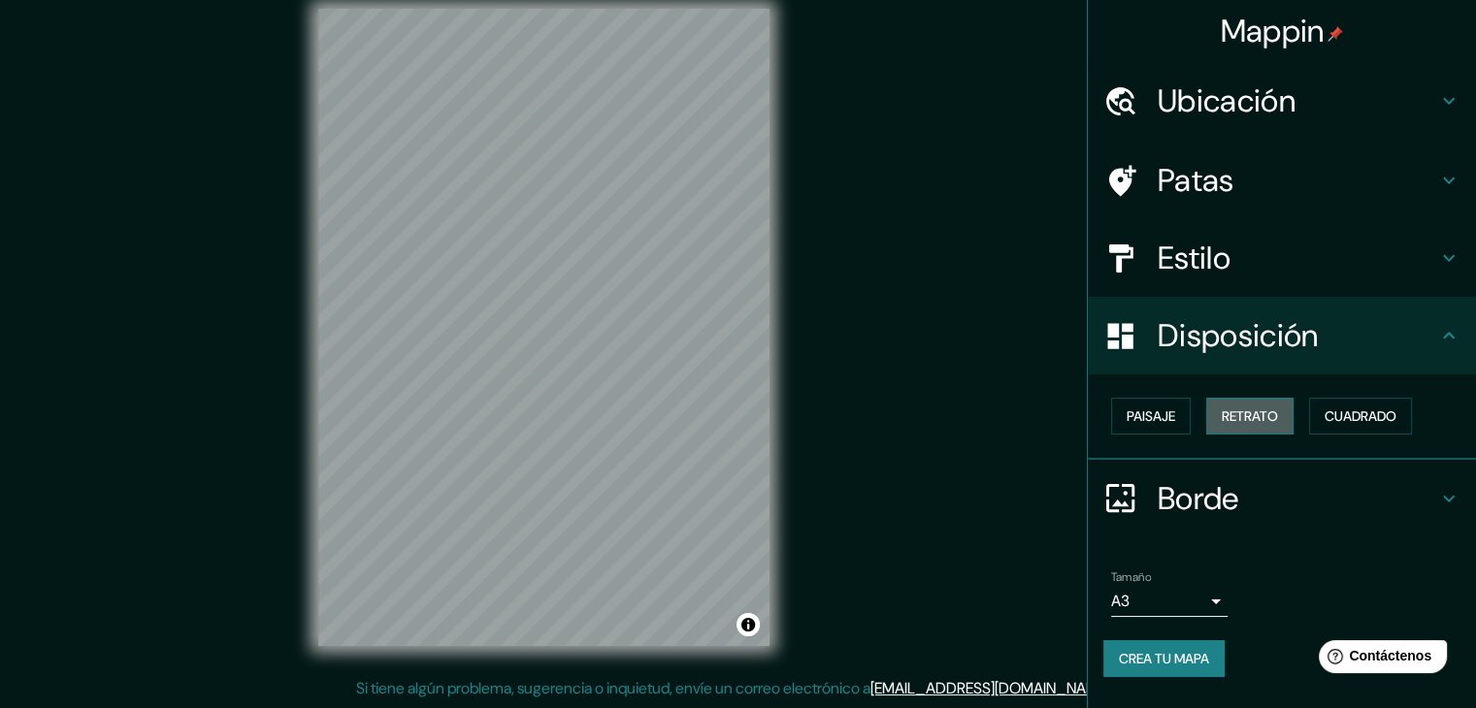
click at [1262, 419] on font "Retrato" at bounding box center [1250, 416] width 56 height 17
click at [1172, 426] on font "Paisaje" at bounding box center [1151, 416] width 49 height 25
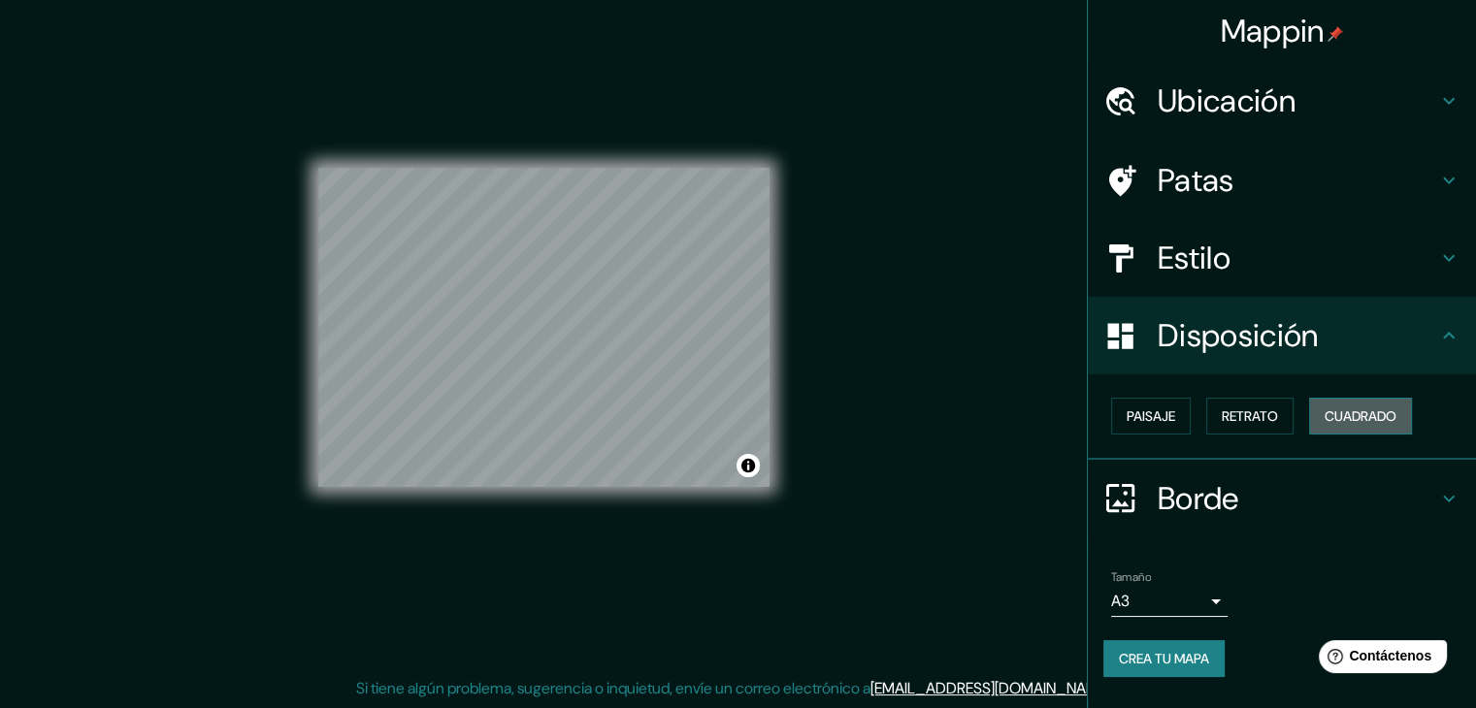
click at [1344, 408] on font "Cuadrado" at bounding box center [1361, 416] width 72 height 17
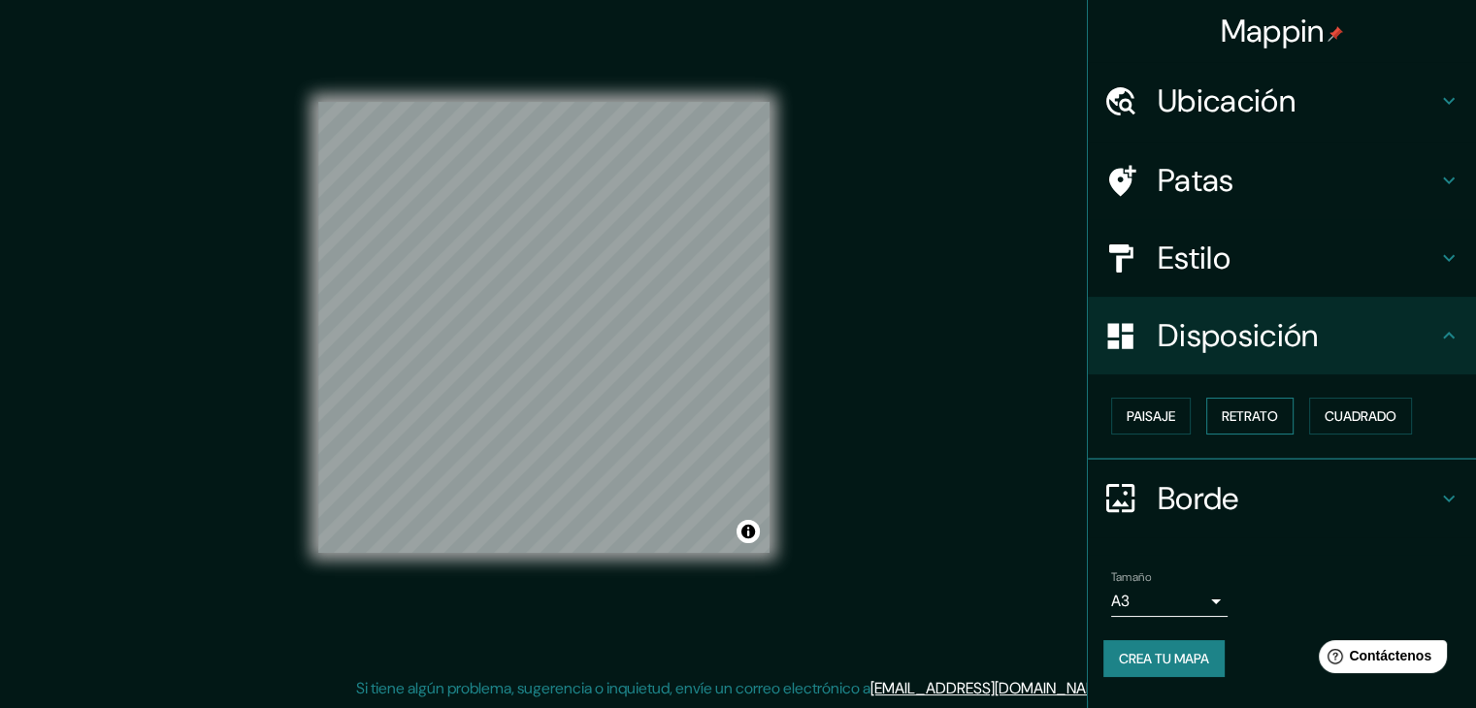
click at [1240, 423] on font "Retrato" at bounding box center [1250, 416] width 56 height 17
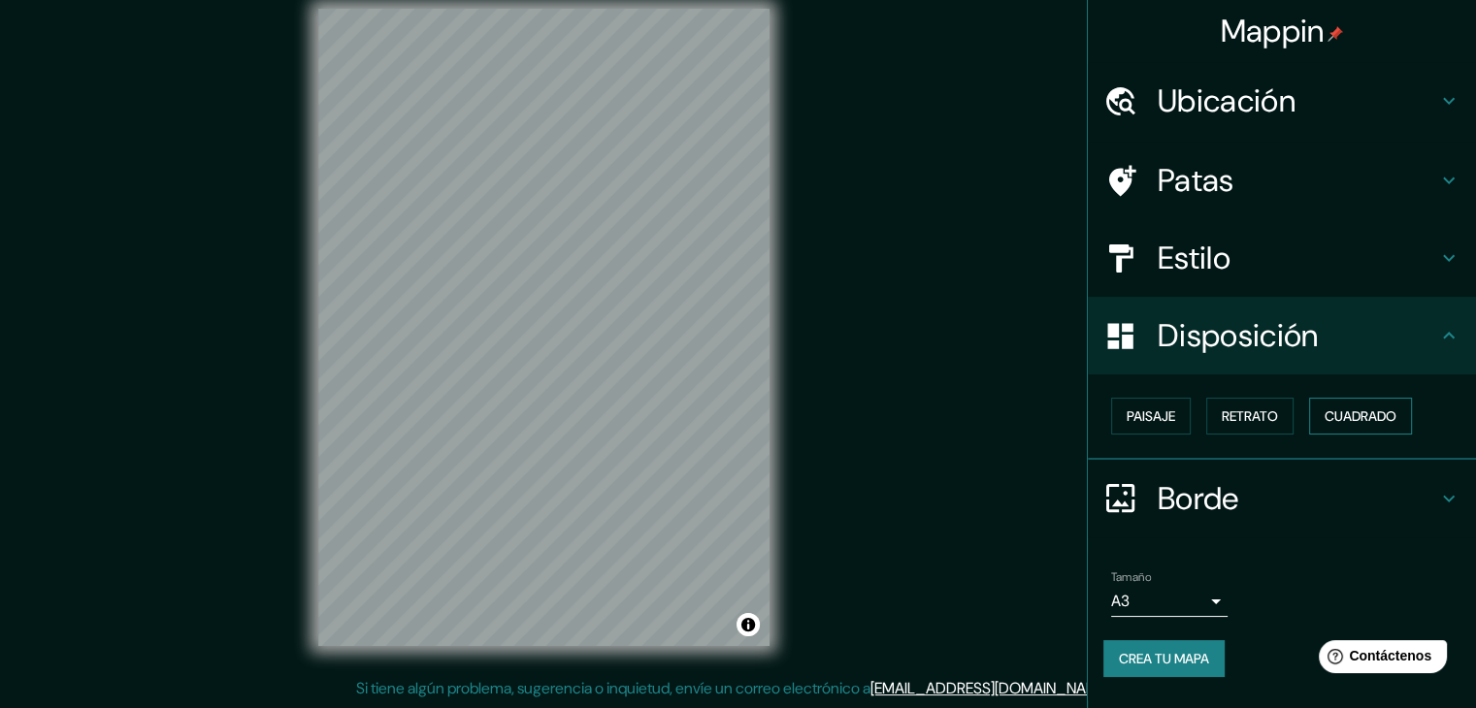
click at [1333, 404] on font "Cuadrado" at bounding box center [1361, 416] width 72 height 25
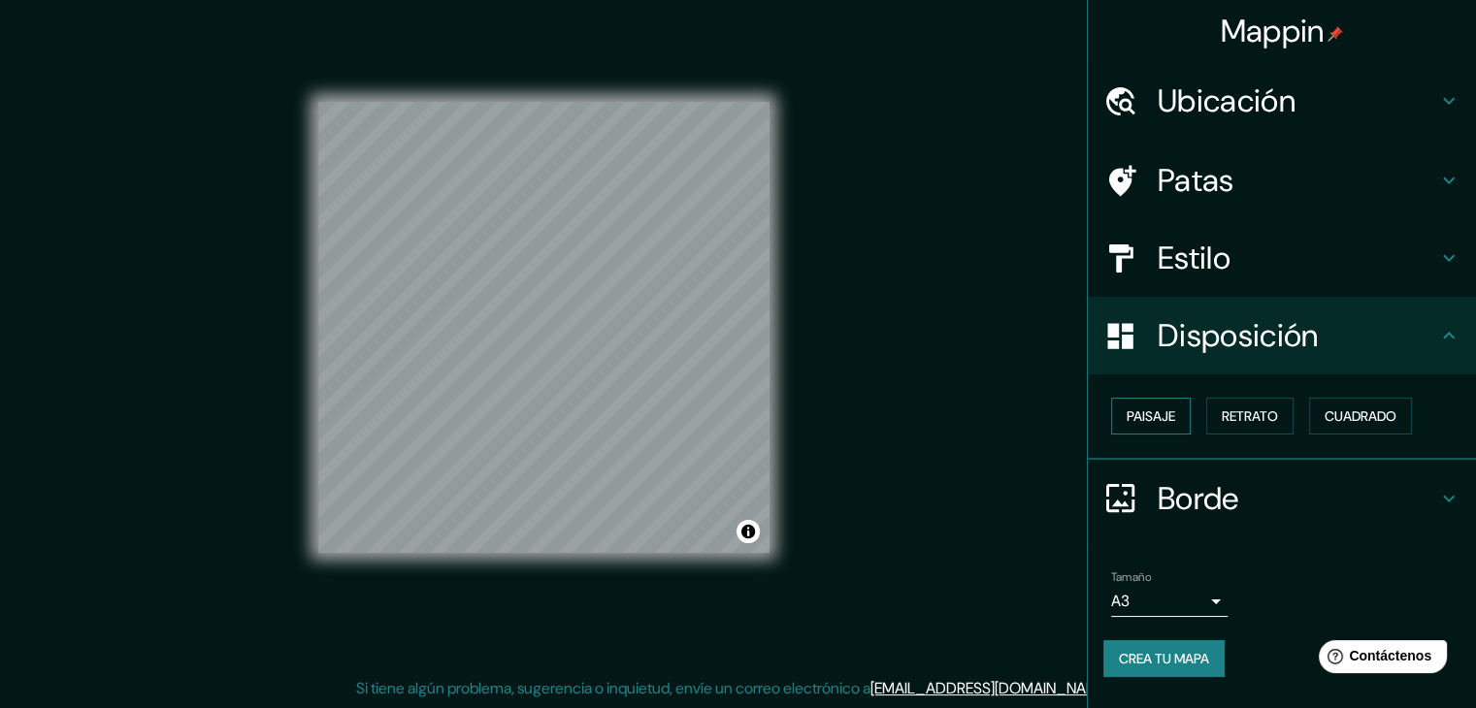
click at [1134, 412] on font "Paisaje" at bounding box center [1151, 416] width 49 height 17
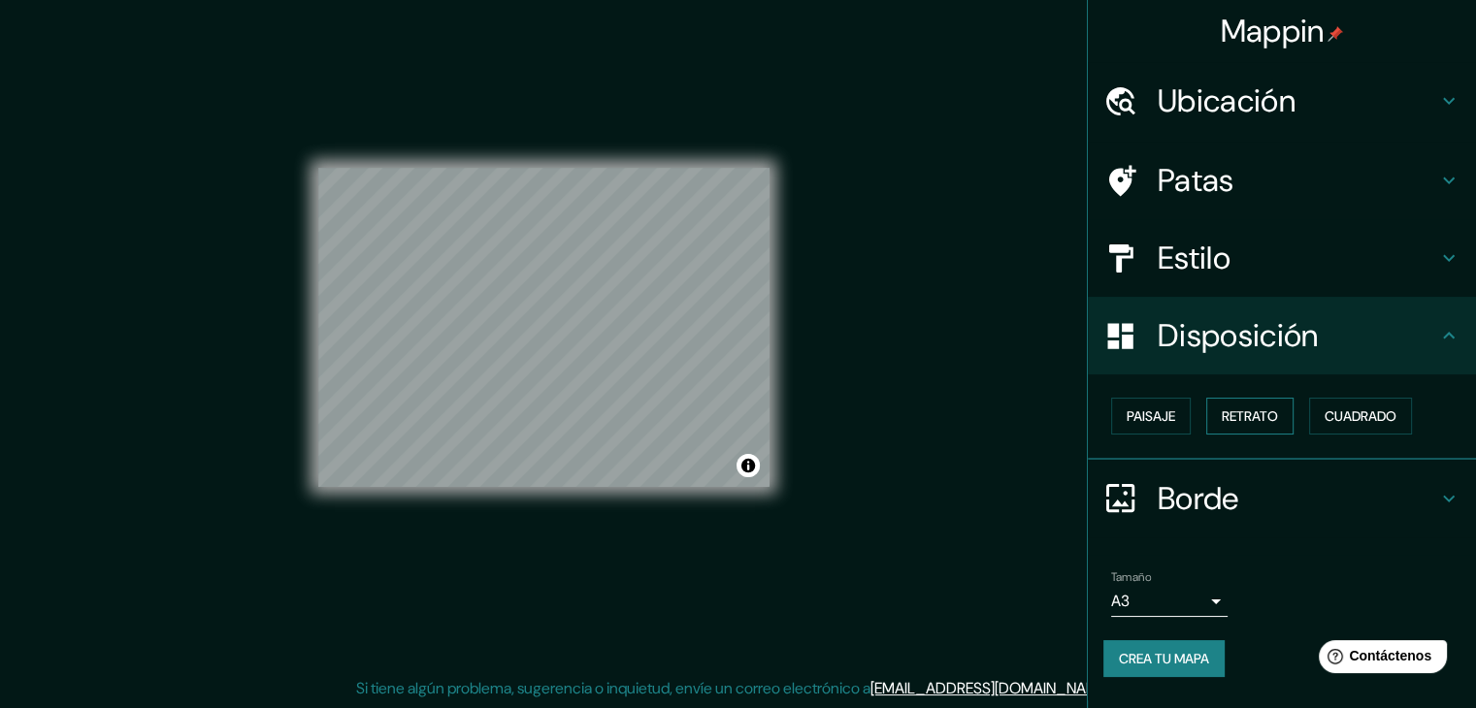
click at [1223, 410] on font "Retrato" at bounding box center [1250, 416] width 56 height 17
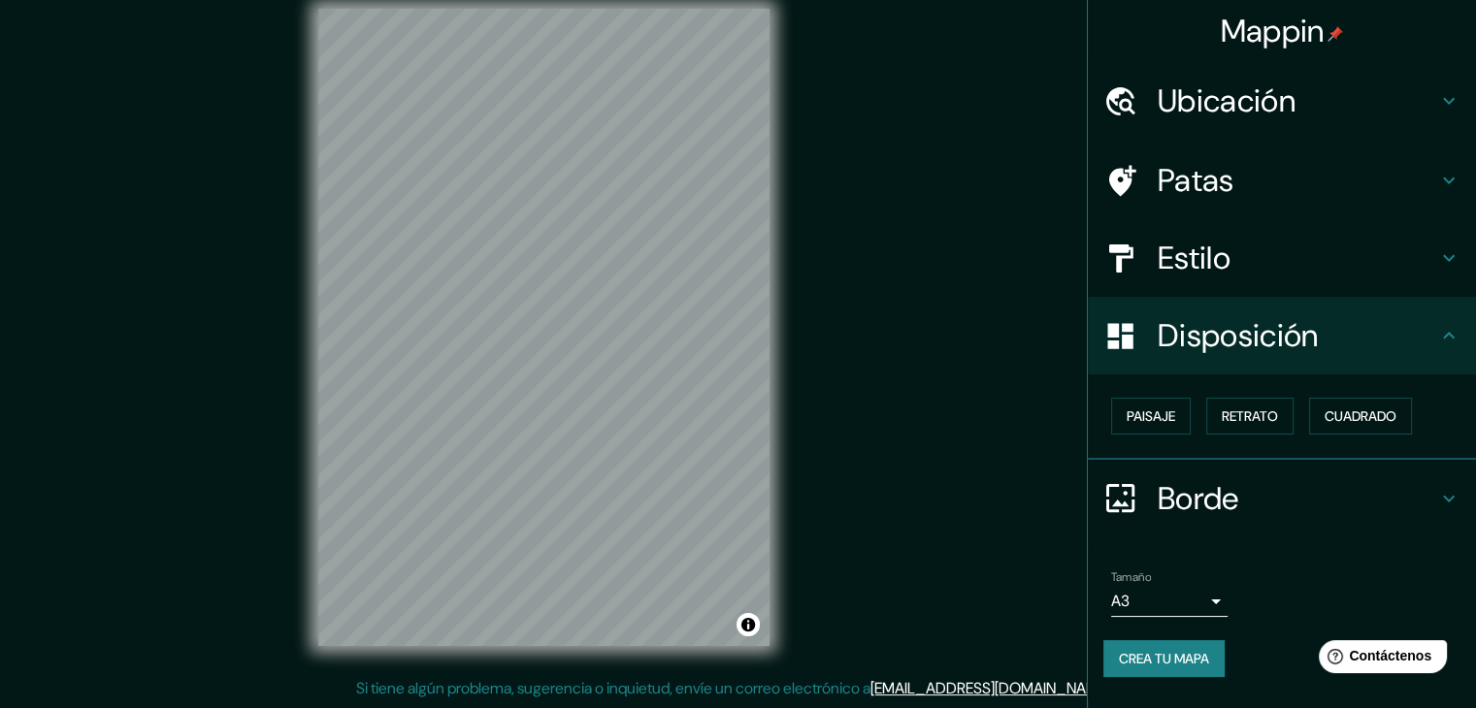
click at [1271, 239] on h4 "Estilo" at bounding box center [1298, 258] width 280 height 39
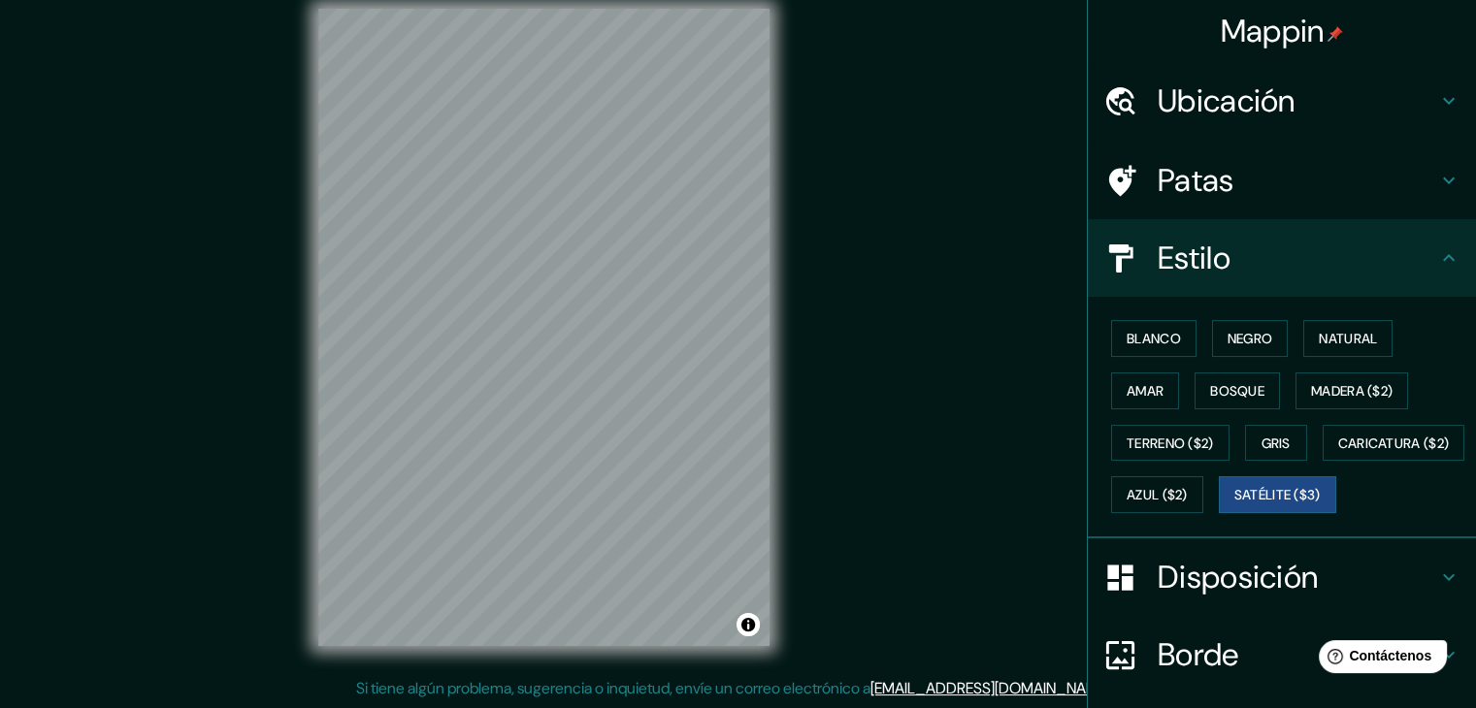
click at [1339, 318] on div "Blanco Negro Natural Amar Bosque Madera ($2) Terreno ($2) Gris Caricatura ($2) …" at bounding box center [1289, 416] width 373 height 209
click at [1348, 343] on font "Natural" at bounding box center [1348, 338] width 58 height 17
